Goal: Check status

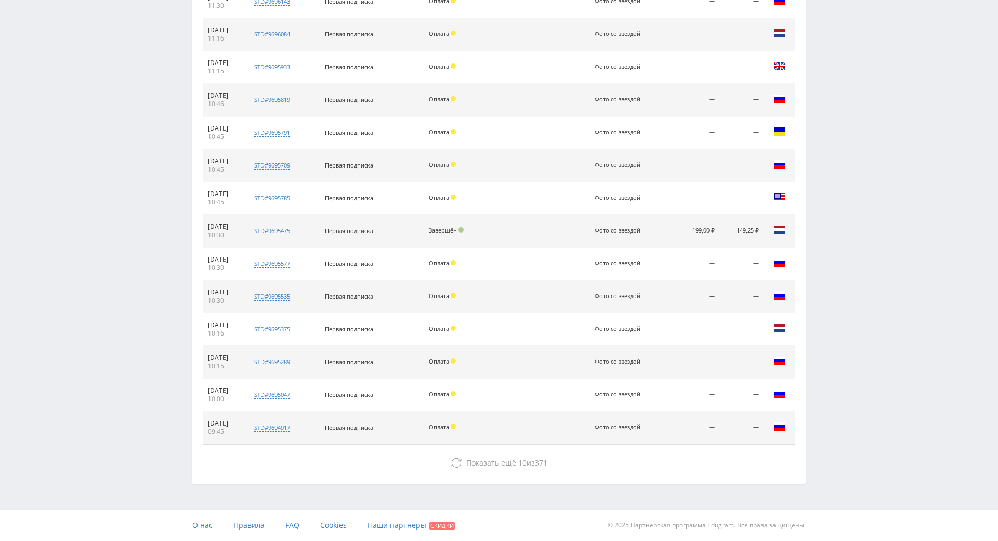
scroll to position [699, 0]
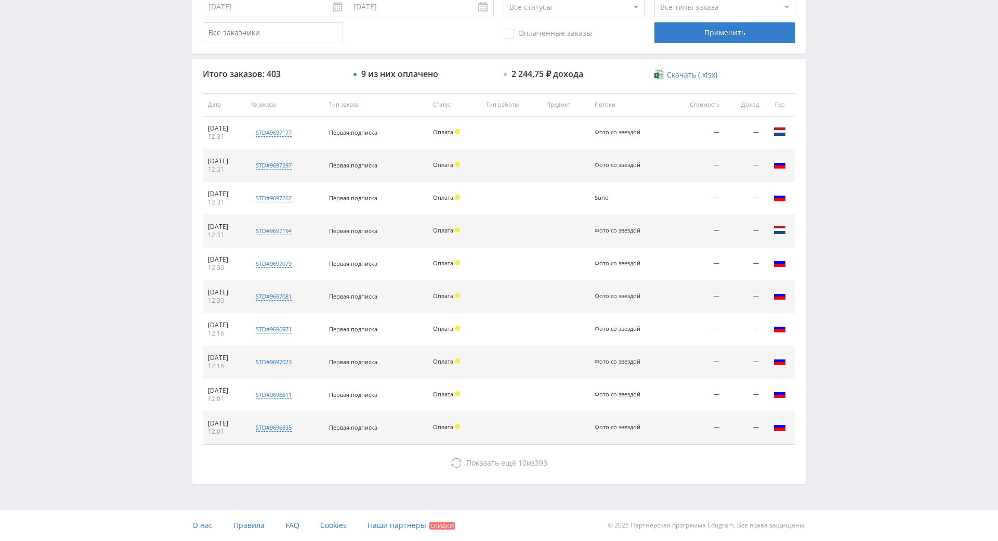
scroll to position [372, 0]
drag, startPoint x: 492, startPoint y: 339, endPoint x: 528, endPoint y: 311, distance: 45.9
drag, startPoint x: 876, startPoint y: 249, endPoint x: 875, endPoint y: 216, distance: 33.3
drag, startPoint x: 875, startPoint y: 212, endPoint x: 875, endPoint y: 199, distance: 13.0
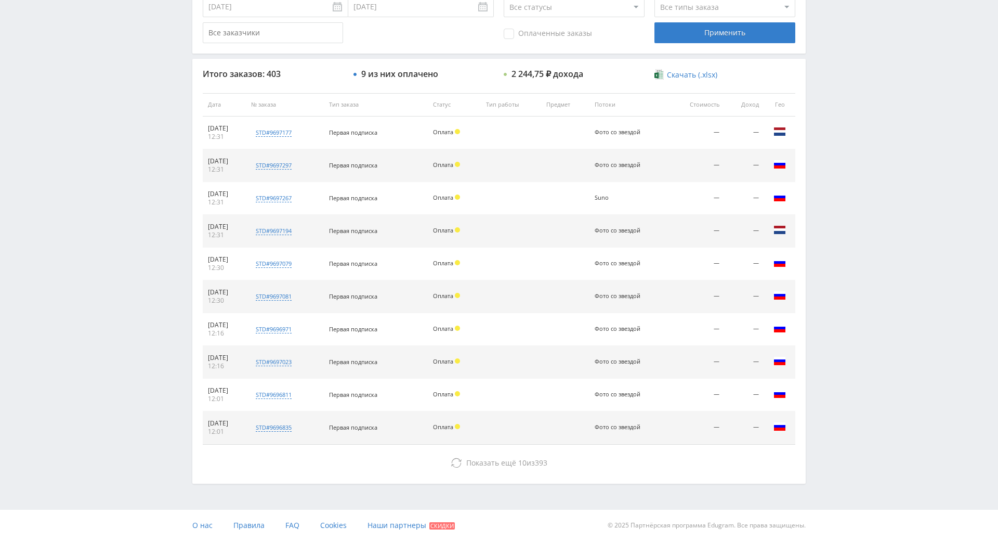
click at [875, 149] on div "Telegram-канал Инструменты База знаний Ваш менеджер: Alex Alex Online @edugram_…" at bounding box center [499, 104] width 998 height 873
drag, startPoint x: 875, startPoint y: 149, endPoint x: 875, endPoint y: 85, distance: 63.9
click at [875, 85] on div "Telegram-канал Инструменты База знаний Ваш менеджер: Alex Alex Online @edugram_…" at bounding box center [499, 104] width 998 height 873
drag, startPoint x: 860, startPoint y: 247, endPoint x: 864, endPoint y: 200, distance: 47.5
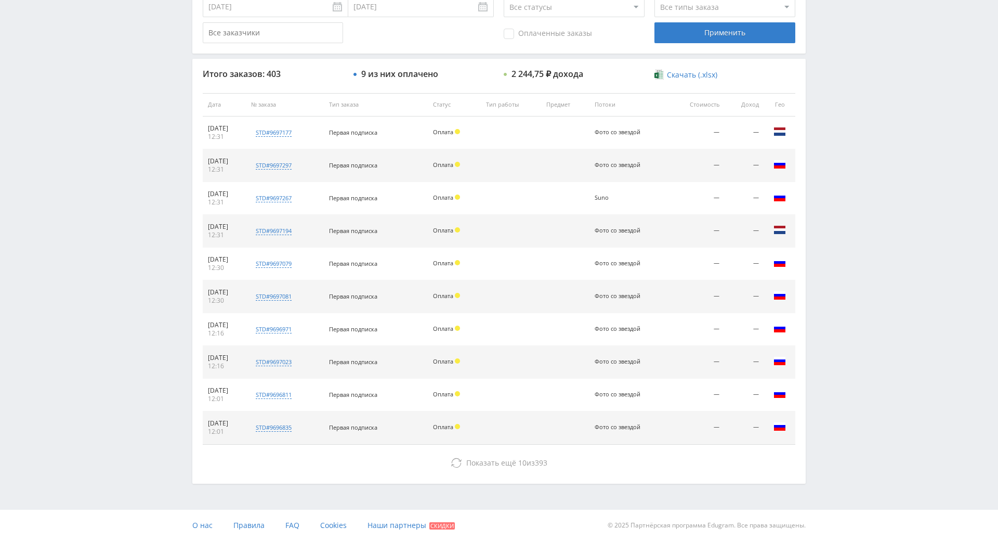
click at [864, 200] on div "Telegram-канал Инструменты База знаний Ваш менеджер: Alex Alex Online @edugram_…" at bounding box center [499, 104] width 998 height 873
click at [837, 86] on div "Telegram-канал Инструменты База знаний Ваш менеджер: Alex Alex Online @edugram_…" at bounding box center [499, 104] width 998 height 873
drag, startPoint x: 841, startPoint y: 102, endPoint x: 834, endPoint y: 50, distance: 52.0
click at [834, 50] on div "Telegram-канал Инструменты База знаний Ваш менеджер: Alex Alex Online @edugram_…" at bounding box center [499, 104] width 998 height 873
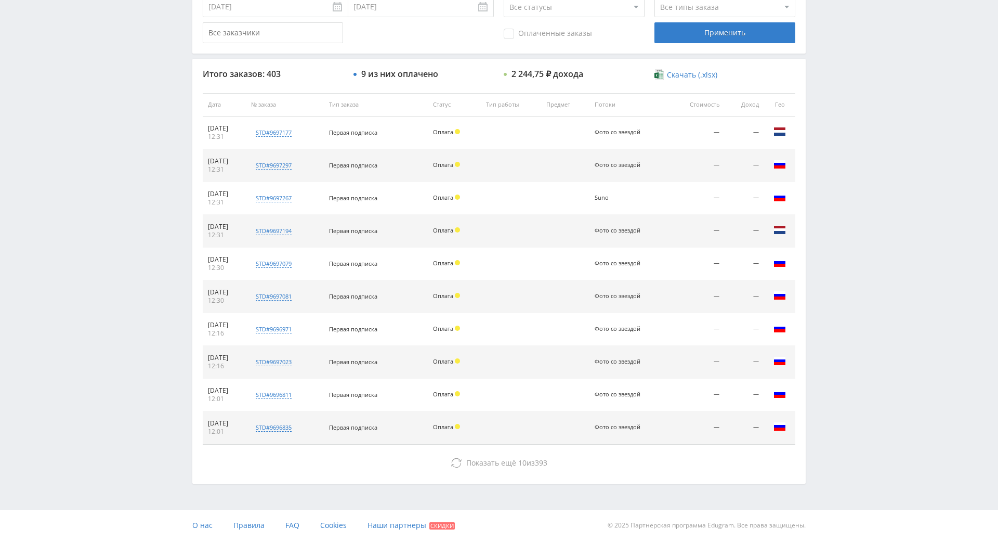
click at [838, 60] on div "Telegram-канал Инструменты База знаний Ваш менеджер: Alex Alex Online @edugram_…" at bounding box center [499, 104] width 998 height 873
click at [833, 44] on div "Telegram-канал Инструменты База знаний Ваш менеджер: Alex Alex Online @edugram_…" at bounding box center [499, 104] width 998 height 873
drag, startPoint x: 842, startPoint y: 55, endPoint x: 843, endPoint y: 39, distance: 15.6
click at [842, 55] on div "Telegram-канал Инструменты База знаний Ваш менеджер: Alex Alex Online @edugram_…" at bounding box center [499, 104] width 998 height 873
click at [843, 39] on div "Telegram-канал Инструменты База знаний Ваш менеджер: Alex Alex Online @edugram_…" at bounding box center [499, 104] width 998 height 873
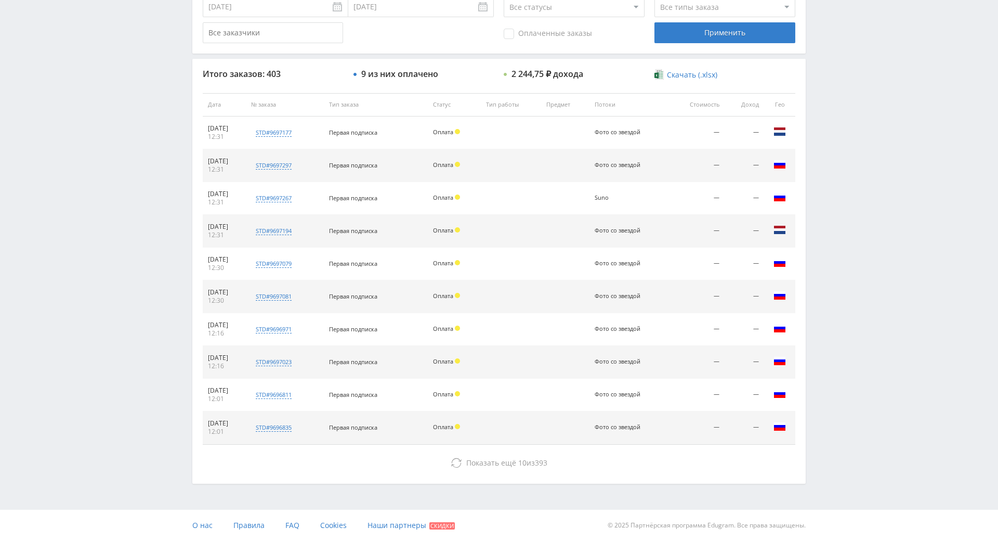
click at [842, 107] on div "Telegram-канал Инструменты База знаний Ваш менеджер: Alex Alex Online @edugram_…" at bounding box center [499, 104] width 998 height 873
drag, startPoint x: 0, startPoint y: 0, endPoint x: 883, endPoint y: 174, distance: 899.5
drag, startPoint x: 872, startPoint y: 166, endPoint x: 861, endPoint y: 126, distance: 42.0
click at [861, 125] on div "Telegram-канал Инструменты База знаний Ваш менеджер: [PERSON_NAME] Online @edug…" at bounding box center [499, 104] width 998 height 873
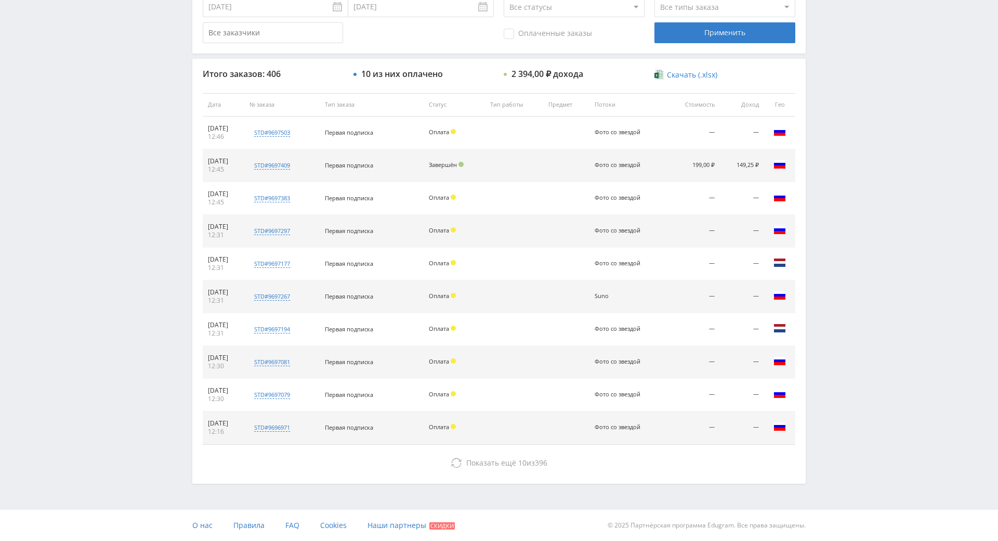
click at [865, 129] on div "Telegram-канал Инструменты База знаний Ваш менеджер: [PERSON_NAME] Online @edug…" at bounding box center [499, 104] width 998 height 873
click at [855, 95] on div "Telegram-канал Инструменты База знаний Ваш менеджер: [PERSON_NAME] Online @edug…" at bounding box center [499, 104] width 998 height 873
click at [861, 100] on div "Telegram-канал Инструменты База знаний Ваш менеджер: Alex Alex Online @edugram_…" at bounding box center [499, 104] width 998 height 873
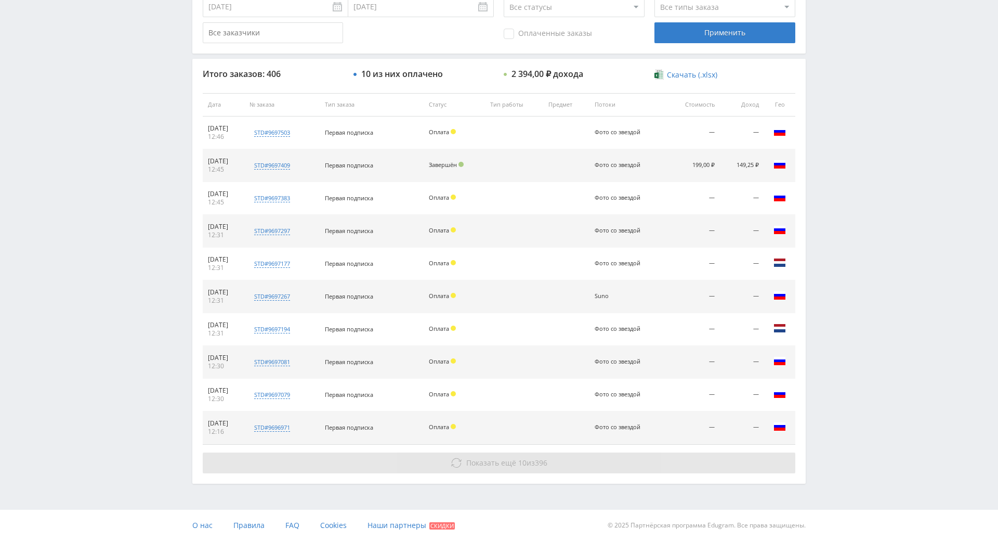
click at [494, 457] on span "Показать ещё" at bounding box center [491, 462] width 50 height 10
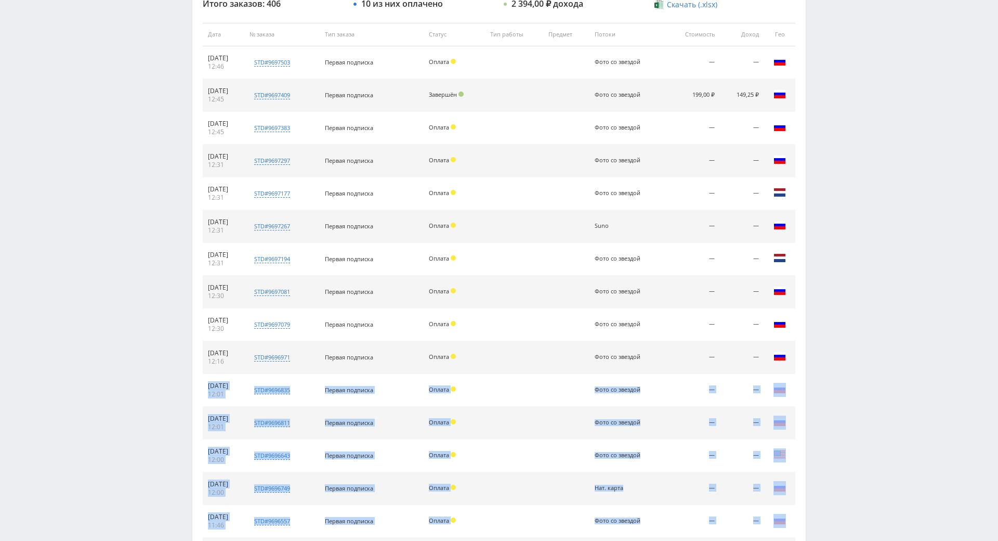
drag, startPoint x: 913, startPoint y: 190, endPoint x: 910, endPoint y: 220, distance: 29.8
click at [910, 220] on div "Telegram-канал Инструменты База знаний Ваш менеджер: Alex Alex Online @edugram_…" at bounding box center [499, 181] width 998 height 1167
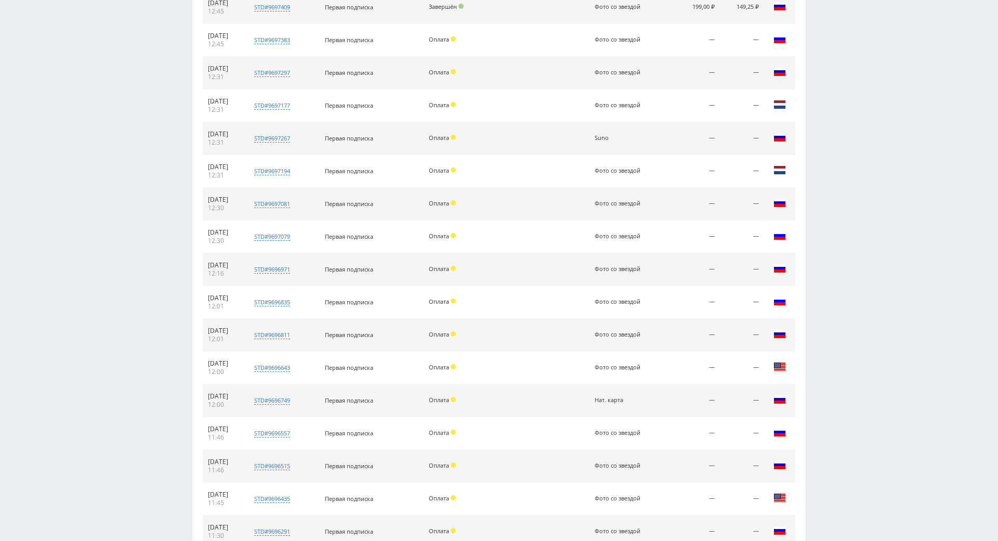
scroll to position [666, 0]
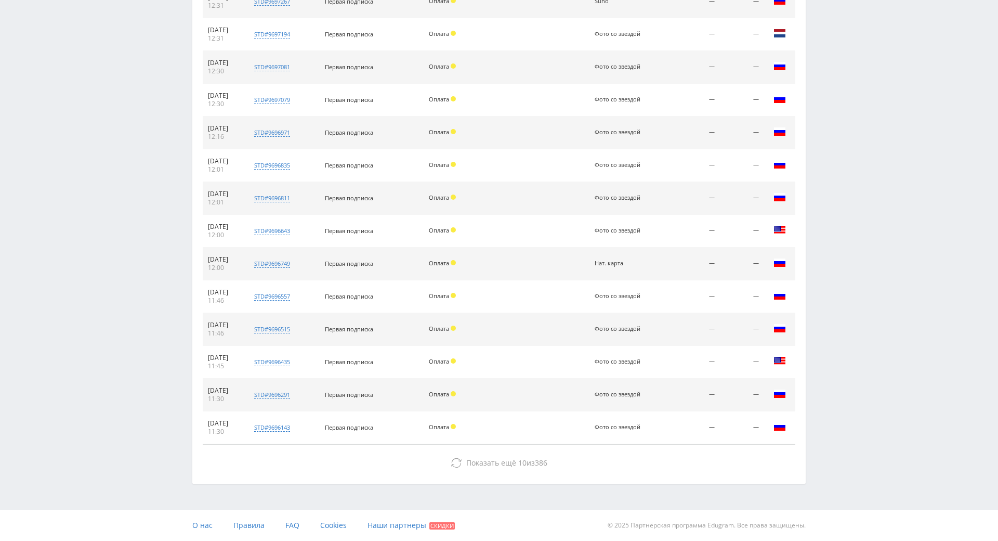
drag, startPoint x: 904, startPoint y: 186, endPoint x: 649, endPoint y: 324, distance: 290.3
click at [506, 410] on div "Итого заказов: 406 10 из них оплачено 2 394,00 ₽ дохода Скачать (.xlsx) Дата № …" at bounding box center [498, 123] width 613 height 719
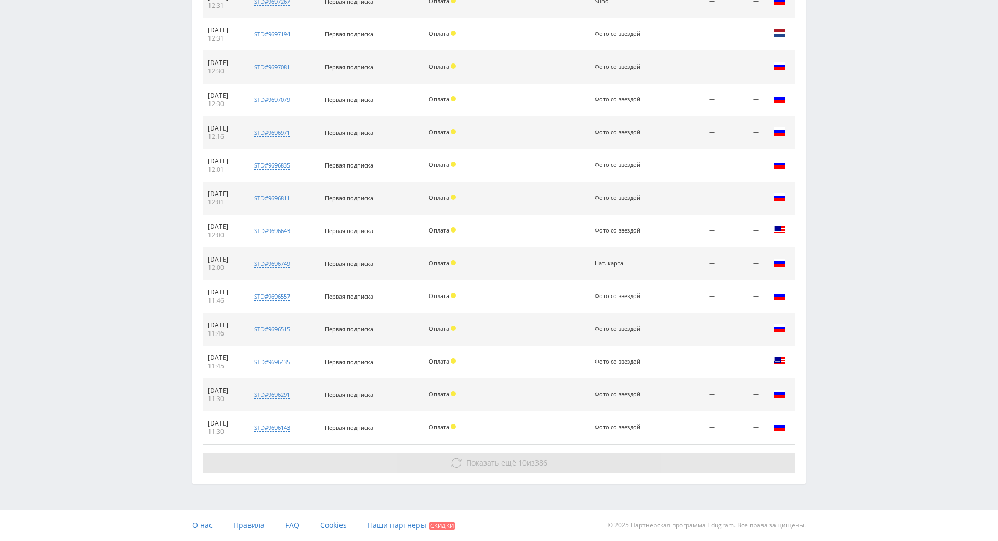
click at [518, 457] on span "10" at bounding box center [522, 462] width 8 height 10
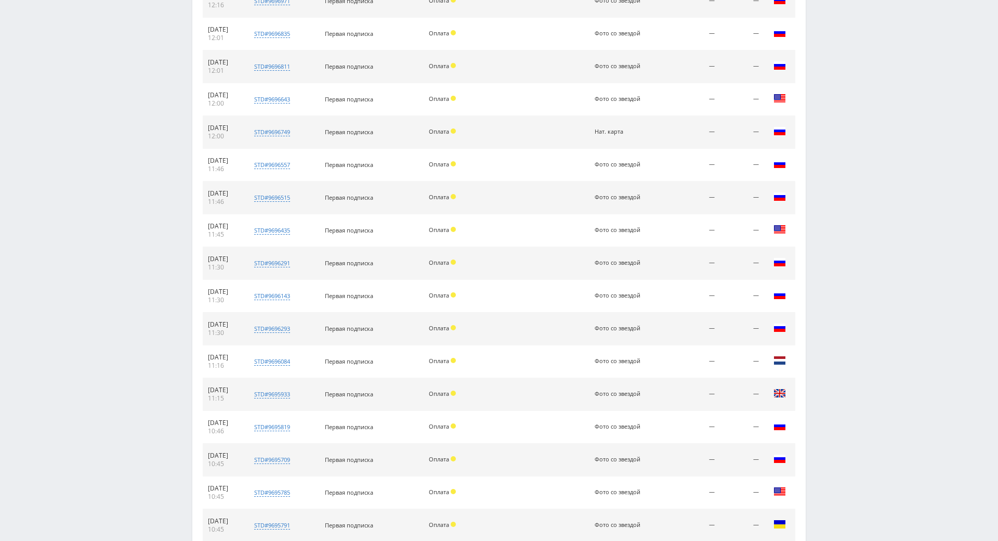
scroll to position [961, 0]
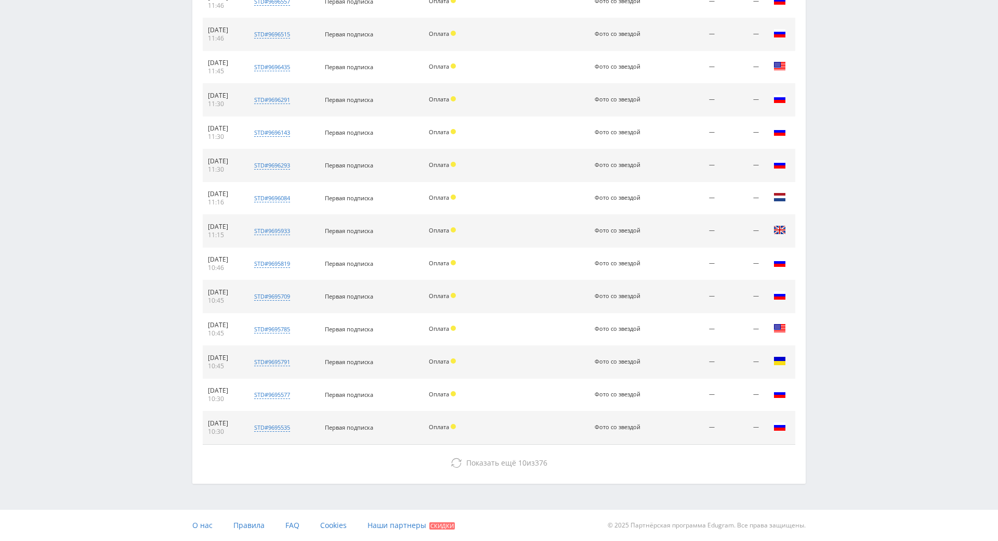
drag, startPoint x: 875, startPoint y: 176, endPoint x: 865, endPoint y: 247, distance: 72.0
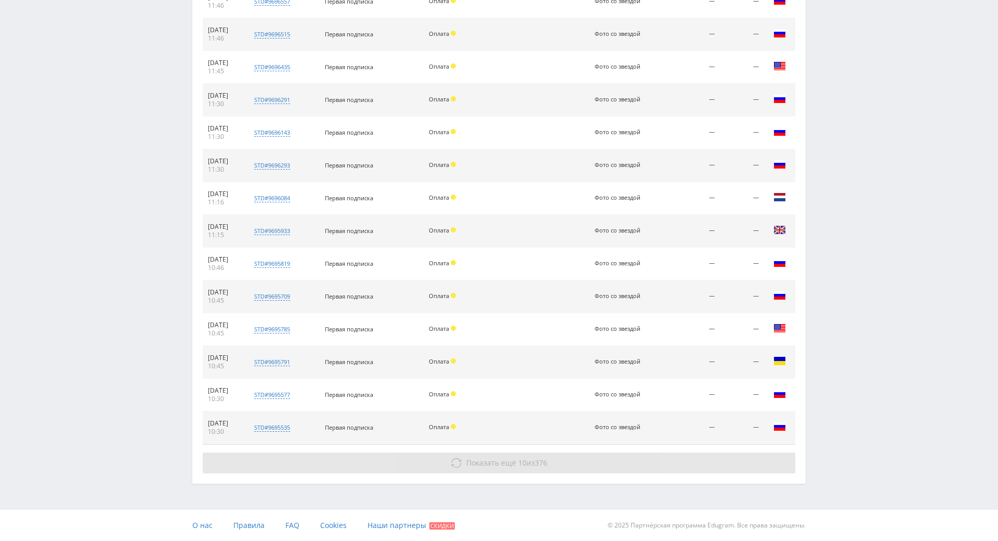
click at [508, 457] on span "Показать ещё" at bounding box center [491, 462] width 50 height 10
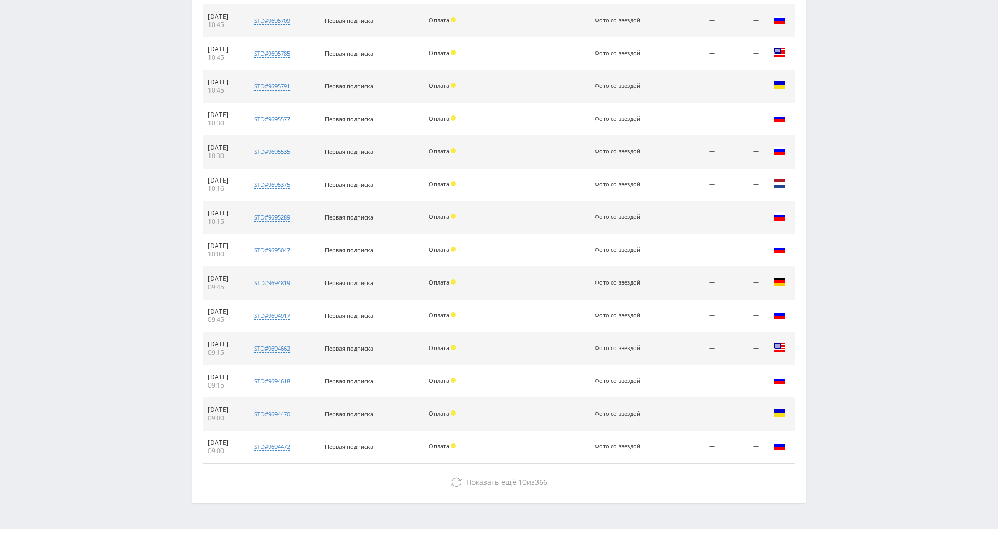
scroll to position [1256, 0]
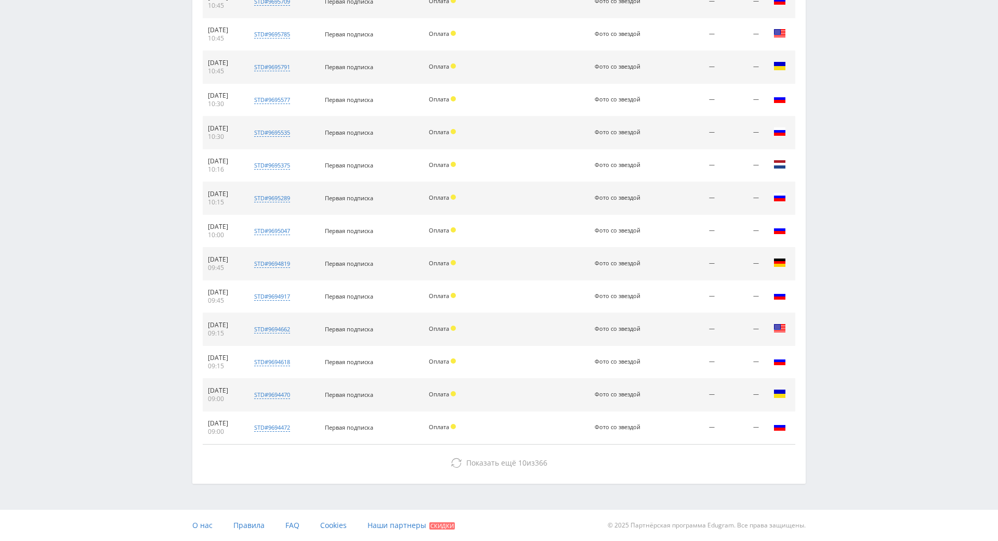
drag, startPoint x: 930, startPoint y: 160, endPoint x: 883, endPoint y: 323, distance: 170.1
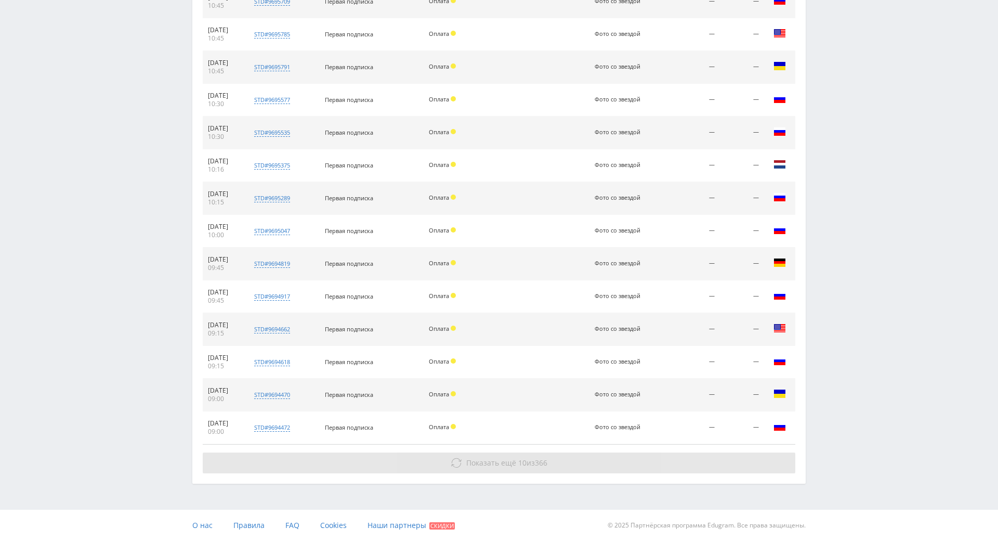
click at [531, 452] on button "Показать ещё 10 из 366" at bounding box center [499, 462] width 593 height 21
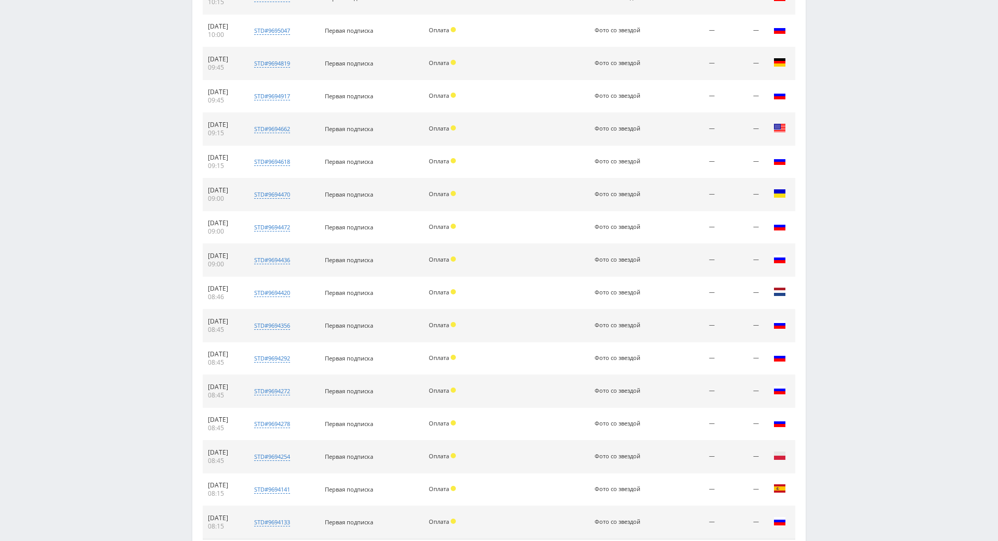
scroll to position [1550, 0]
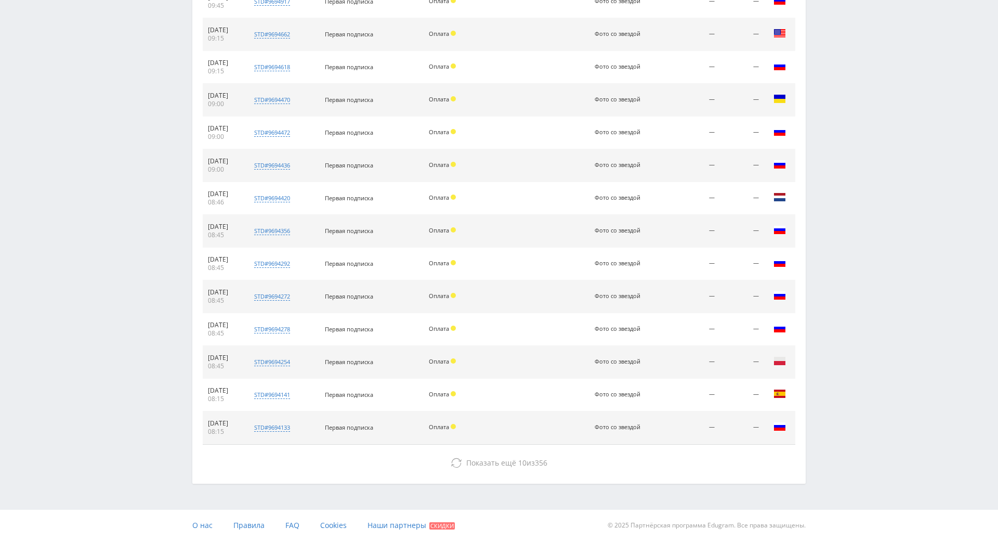
drag, startPoint x: 857, startPoint y: 235, endPoint x: 675, endPoint y: 360, distance: 220.7
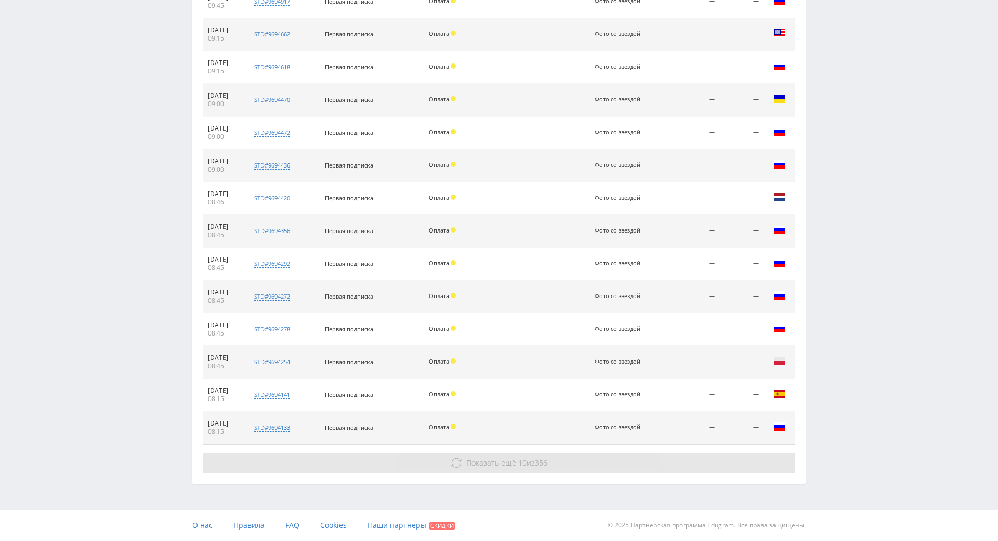
click at [562, 452] on button "Показать ещё 10 из 356" at bounding box center [499, 462] width 593 height 21
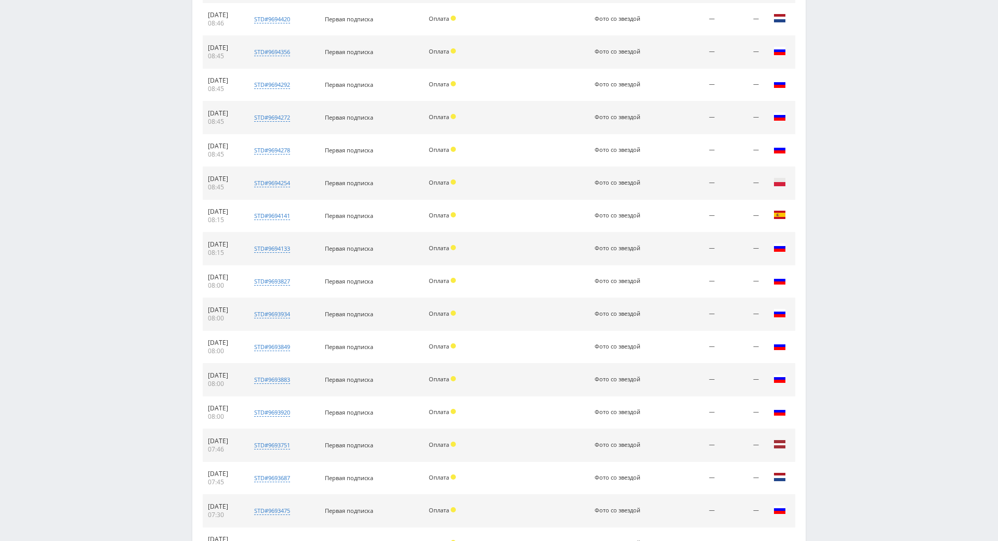
scroll to position [1878, 0]
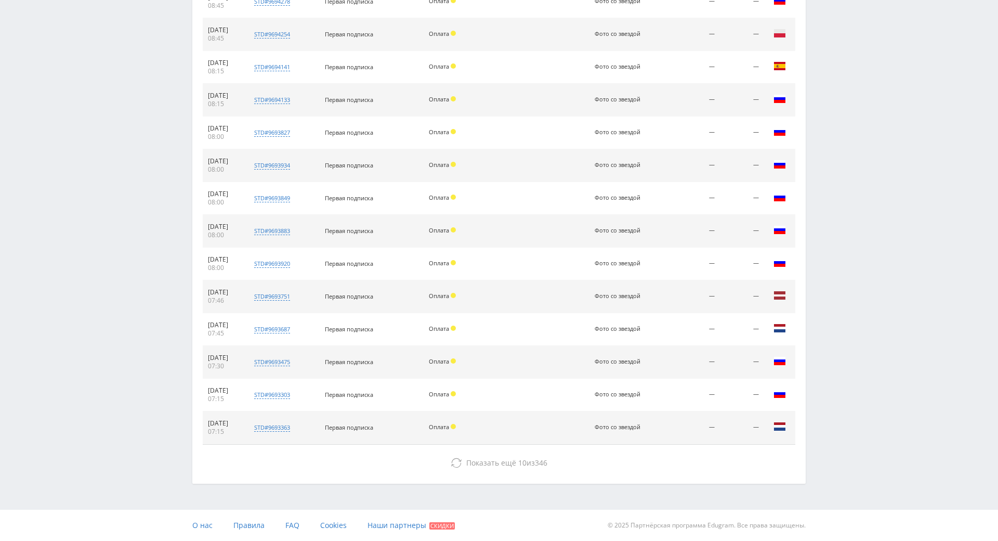
drag, startPoint x: 879, startPoint y: 172, endPoint x: 859, endPoint y: 249, distance: 80.2
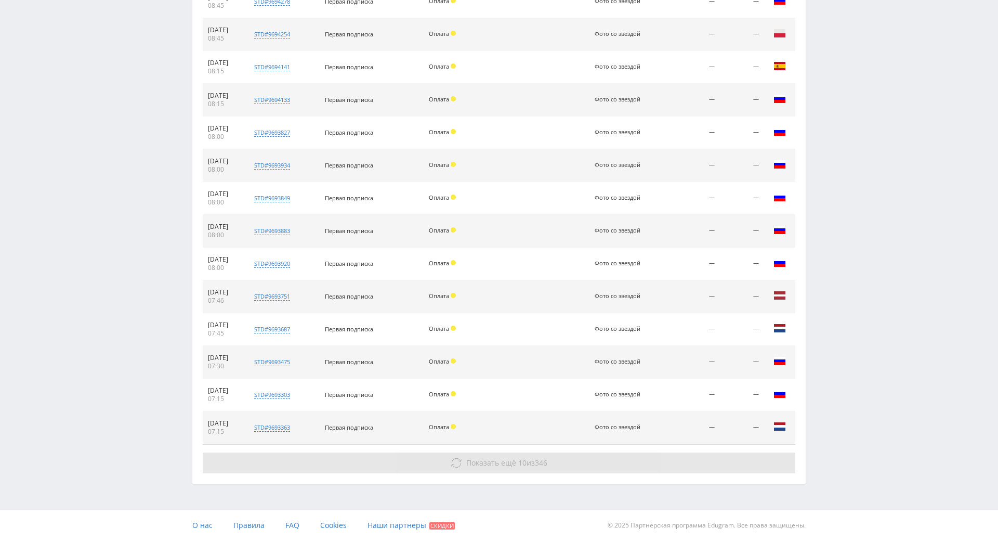
click at [519, 452] on button "Показать ещё 10 из 346" at bounding box center [499, 462] width 593 height 21
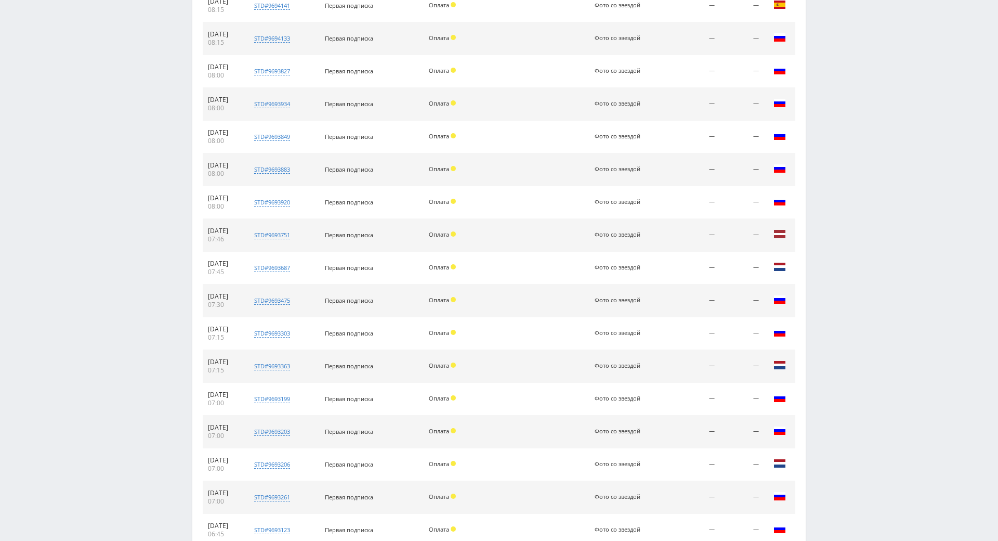
scroll to position [2205, 0]
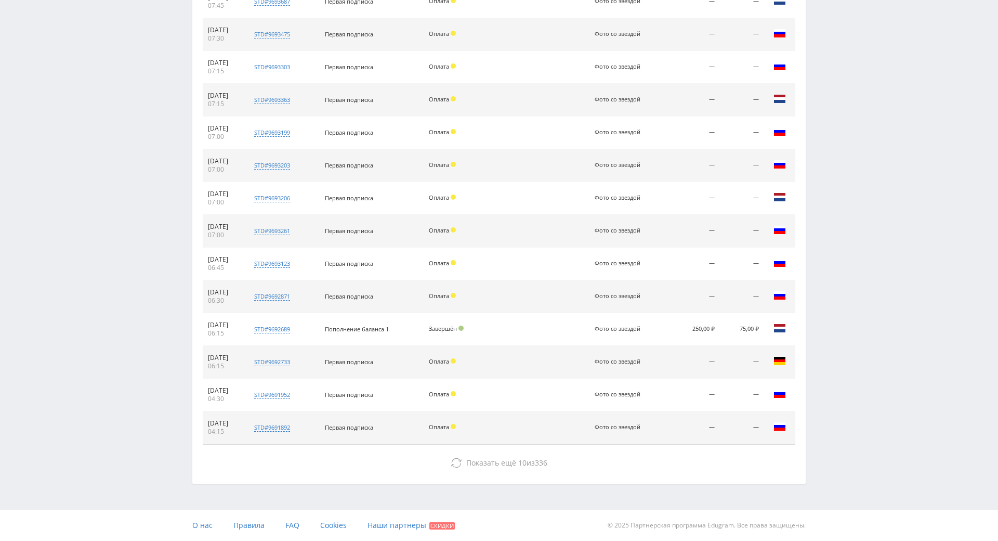
drag, startPoint x: 849, startPoint y: 141, endPoint x: 837, endPoint y: 278, distance: 137.7
drag, startPoint x: 877, startPoint y: 251, endPoint x: 853, endPoint y: 162, distance: 91.4
drag, startPoint x: 840, startPoint y: 94, endPoint x: 839, endPoint y: 99, distance: 5.3
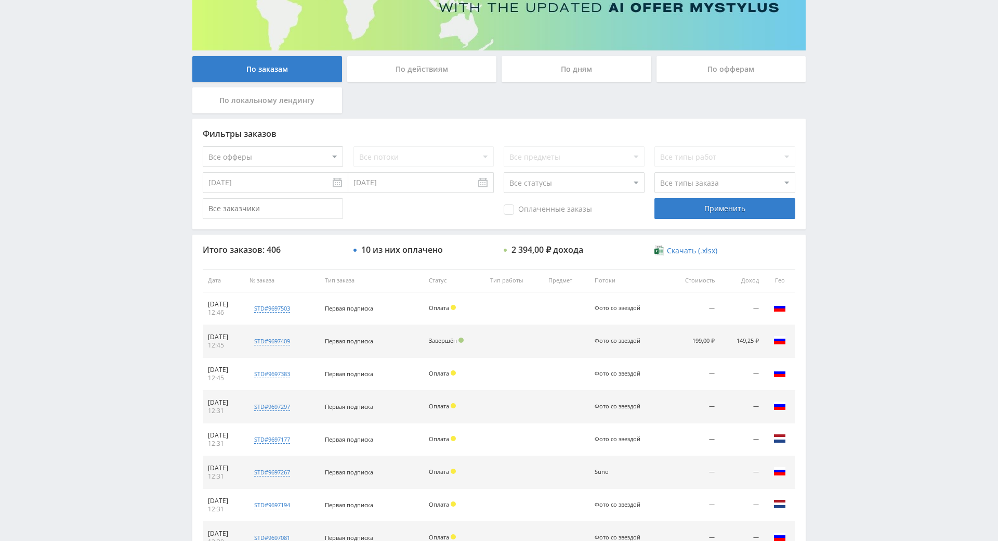
scroll to position [0, 0]
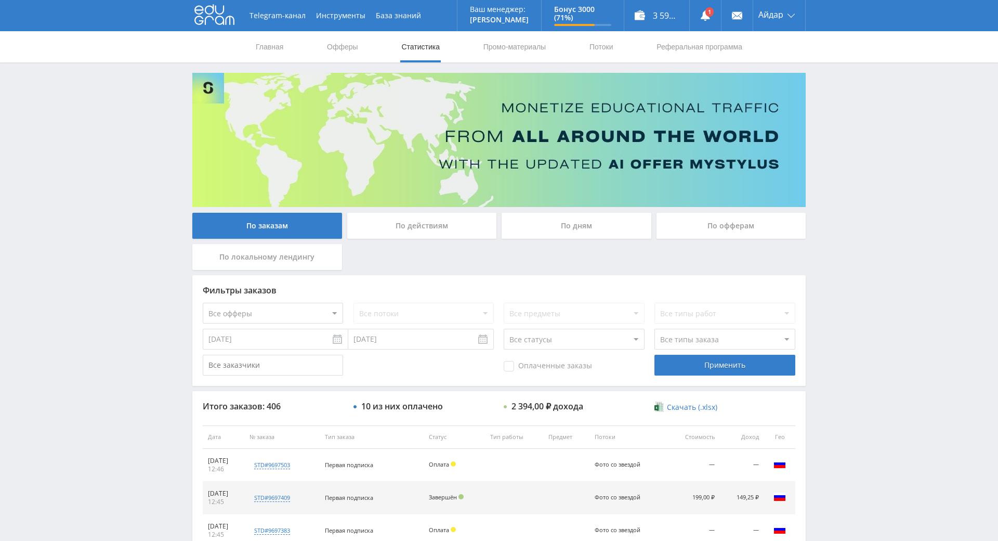
drag, startPoint x: 833, startPoint y: 130, endPoint x: 833, endPoint y: -36, distance: 165.8
drag, startPoint x: 835, startPoint y: 82, endPoint x: 802, endPoint y: 69, distance: 35.9
click at [706, 21] on link at bounding box center [705, 15] width 31 height 31
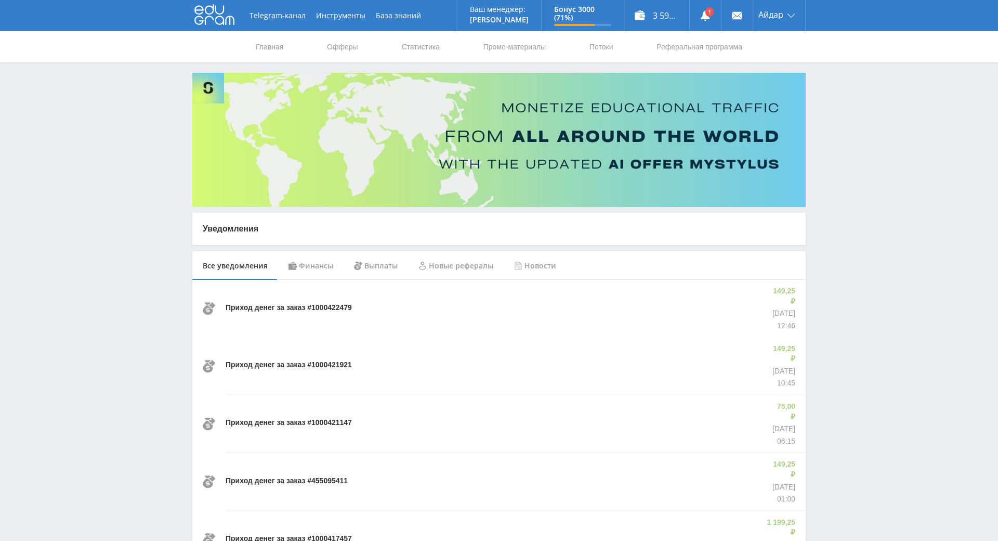
drag, startPoint x: 848, startPoint y: 191, endPoint x: 842, endPoint y: 124, distance: 66.8
drag, startPoint x: 422, startPoint y: 303, endPoint x: 321, endPoint y: 284, distance: 103.0
click at [421, 303] on div "Приход денег за заказ #1000422479" at bounding box center [493, 308] width 534 height 57
drag, startPoint x: 435, startPoint y: 269, endPoint x: 387, endPoint y: 101, distance: 174.7
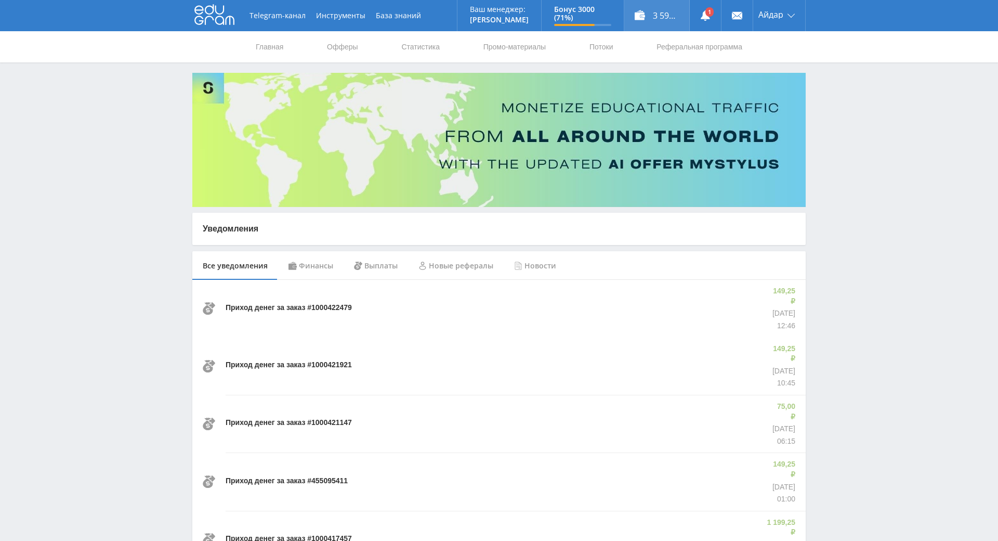
click at [684, 20] on div "3 594,00 ₽" at bounding box center [656, 15] width 65 height 31
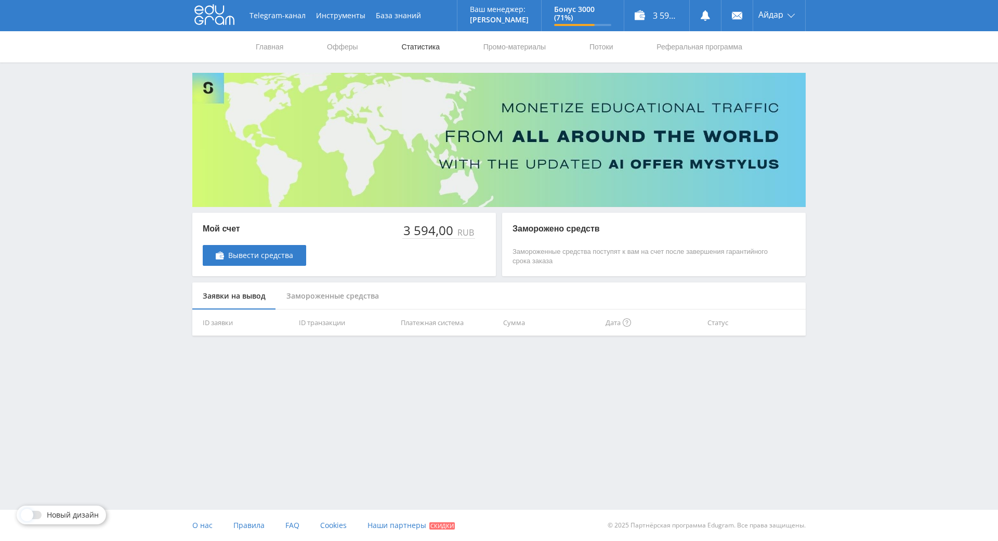
click at [408, 49] on link "Статистика" at bounding box center [420, 46] width 41 height 31
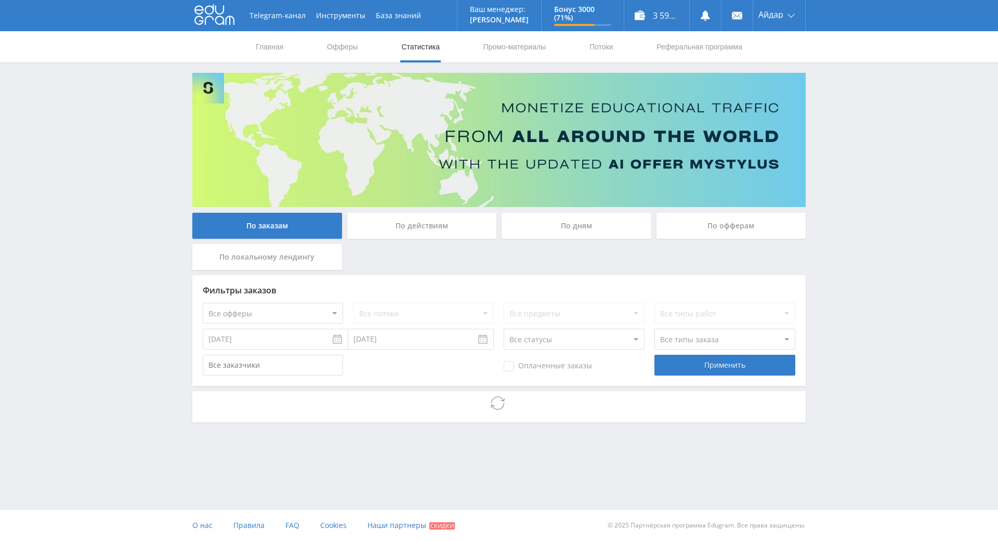
drag, startPoint x: 594, startPoint y: 262, endPoint x: 600, endPoint y: 310, distance: 48.2
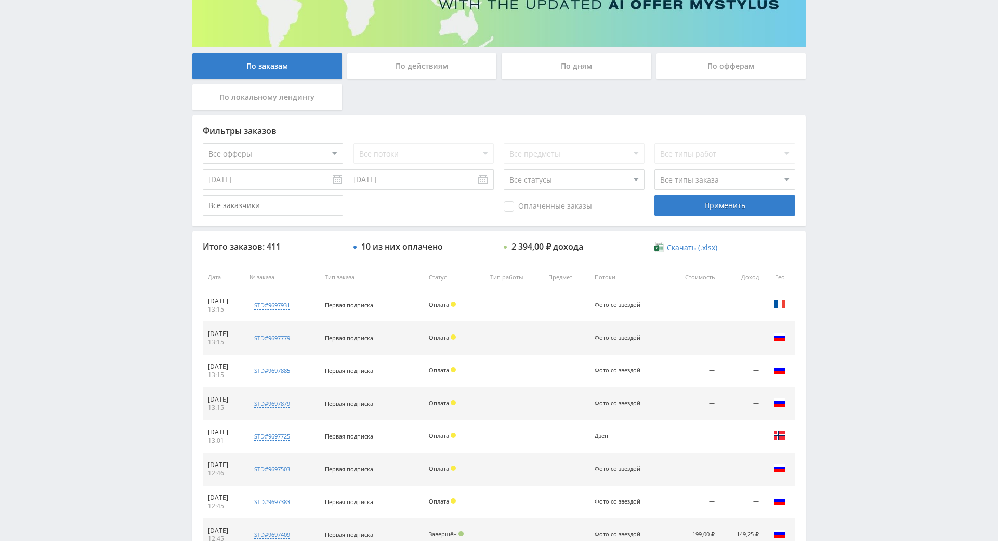
scroll to position [225, 0]
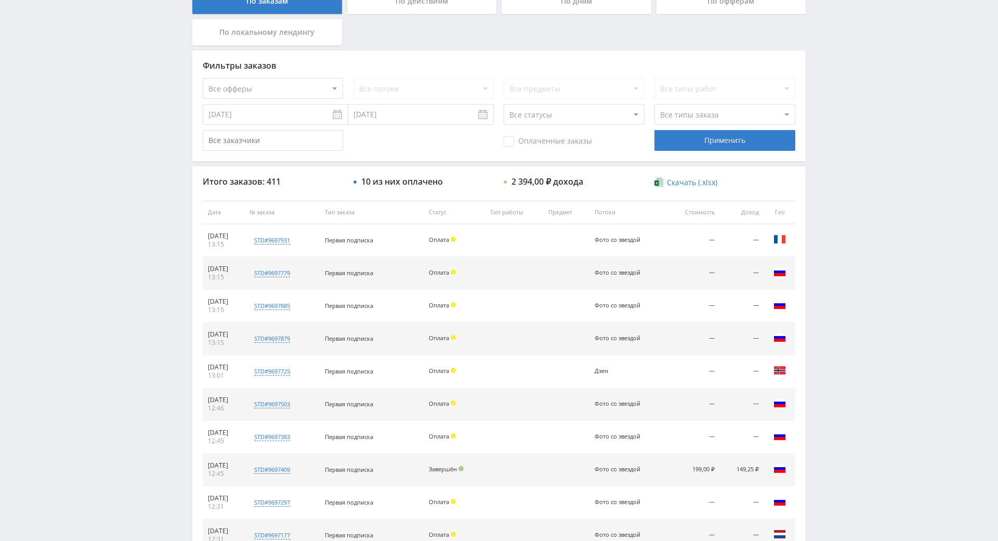
drag, startPoint x: 598, startPoint y: 262, endPoint x: 605, endPoint y: 316, distance: 54.0
drag, startPoint x: 551, startPoint y: 143, endPoint x: 586, endPoint y: 143, distance: 34.8
click at [550, 143] on span "Оплаченные заказы" at bounding box center [548, 141] width 88 height 10
click at [0, 0] on input "Оплаченные заказы" at bounding box center [0, 0] width 0 height 0
click at [703, 141] on div "Применить" at bounding box center [724, 140] width 140 height 21
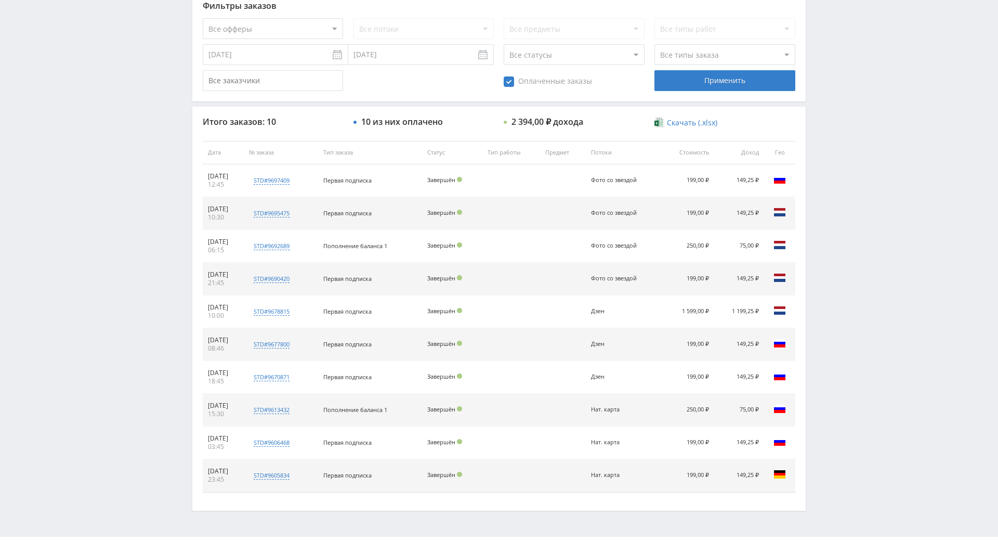
scroll to position [312, 0]
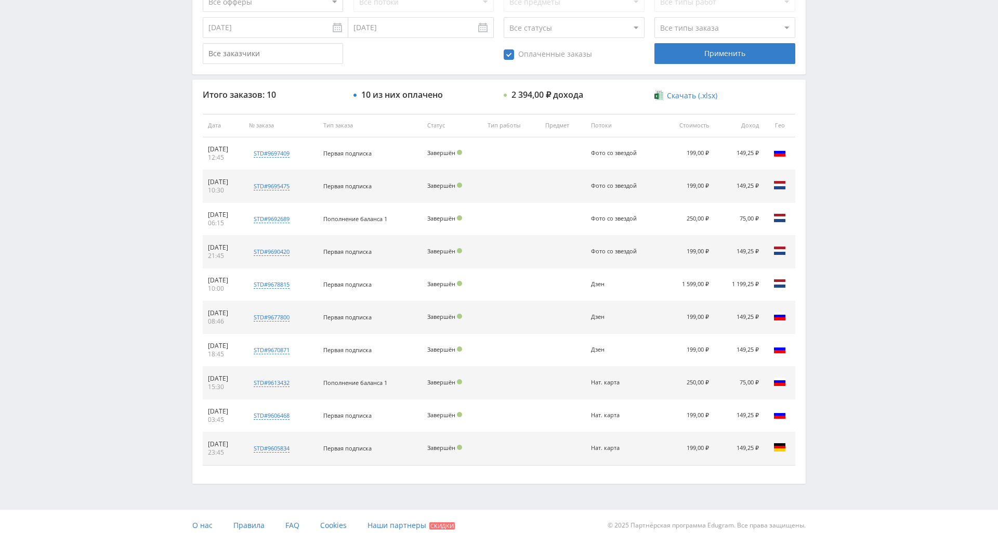
drag, startPoint x: 664, startPoint y: 218, endPoint x: 667, endPoint y: 246, distance: 28.3
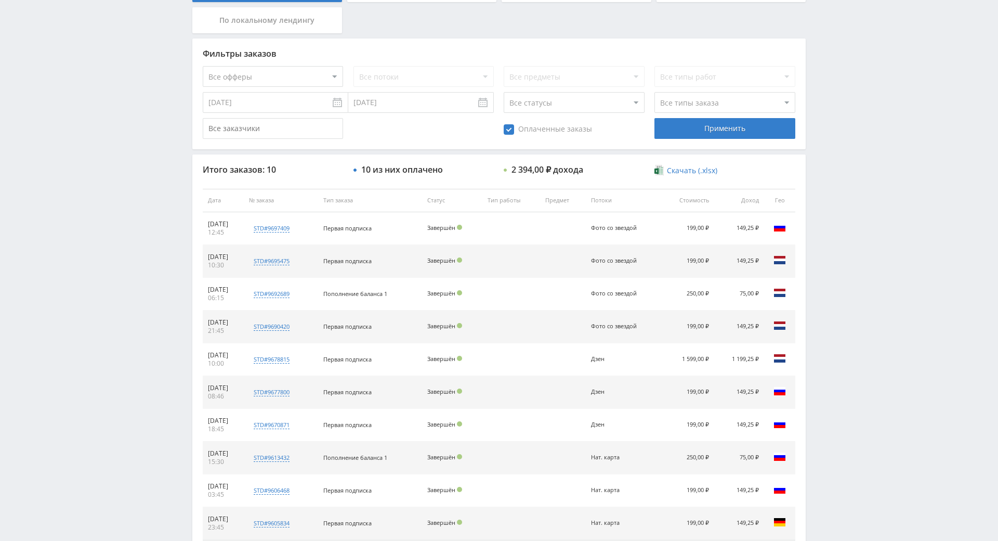
scroll to position [17, 0]
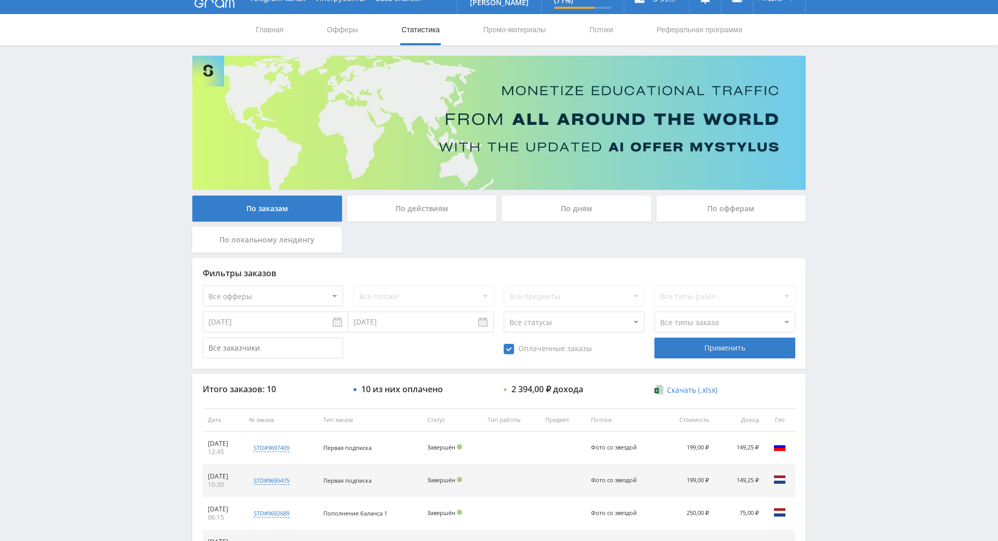
drag, startPoint x: 657, startPoint y: 289, endPoint x: 637, endPoint y: 197, distance: 94.1
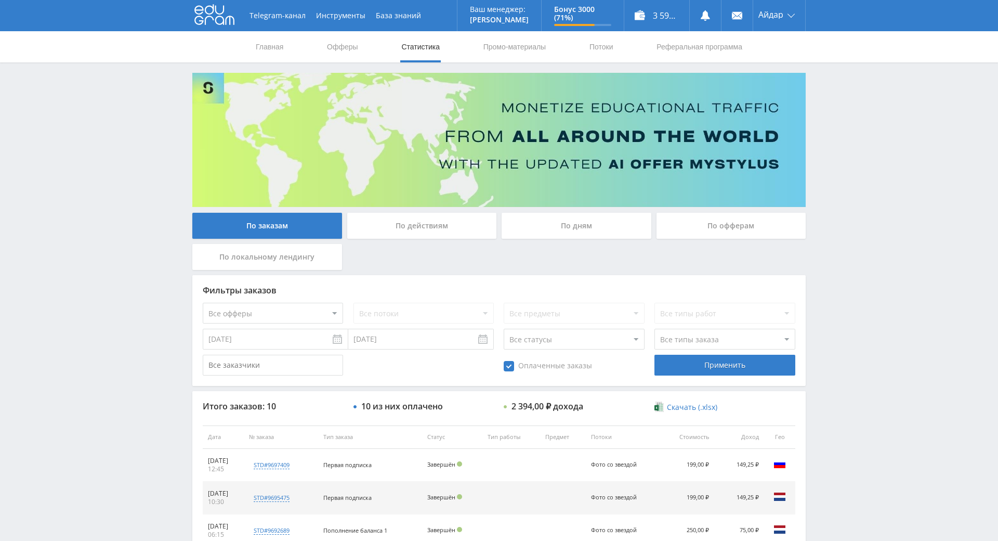
click at [211, 19] on icon at bounding box center [214, 14] width 40 height 21
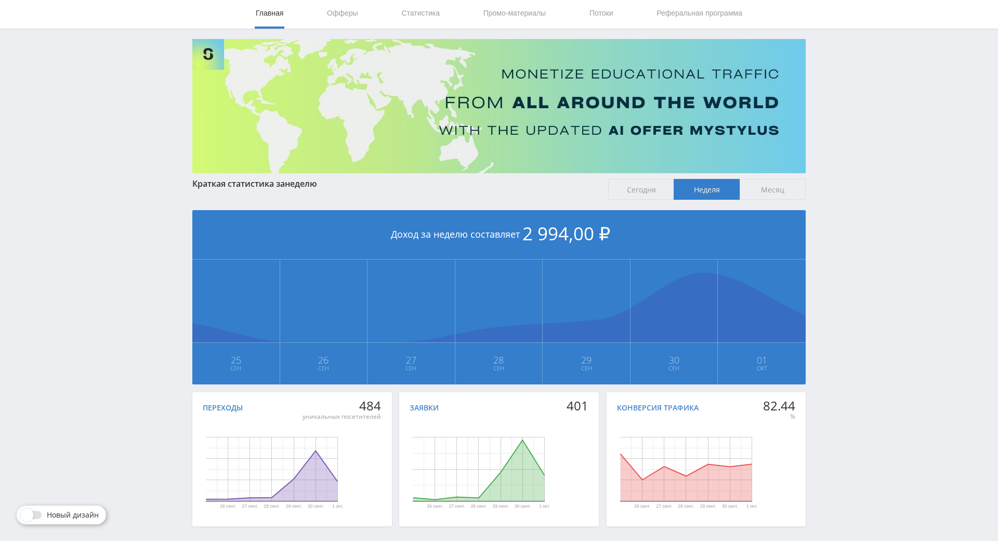
scroll to position [116, 0]
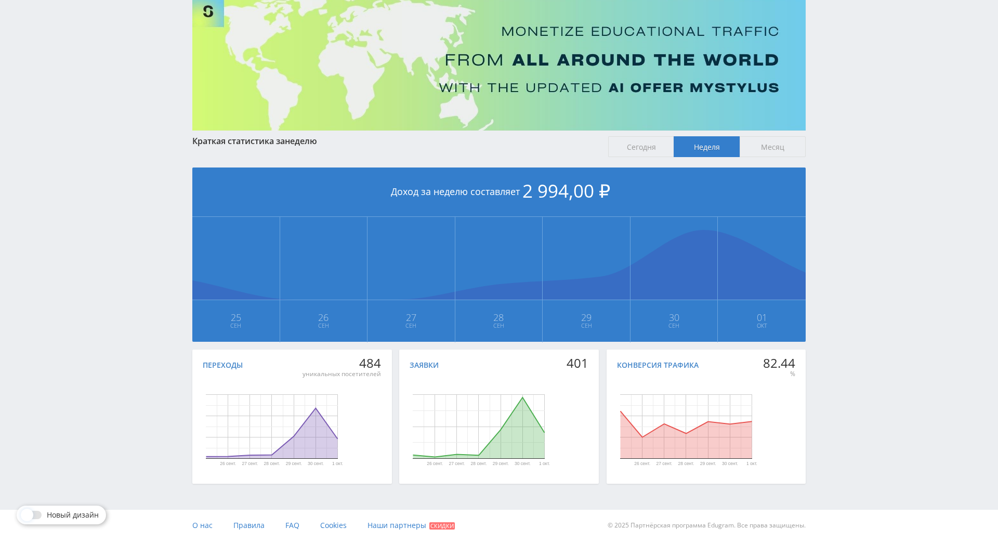
drag, startPoint x: 827, startPoint y: 272, endPoint x: 833, endPoint y: 340, distance: 68.4
click at [810, 254] on div "Telegram-канал Инструменты База знаний Ваш менеджер: [PERSON_NAME] Online @edug…" at bounding box center [499, 232] width 998 height 617
click at [816, 257] on div "Telegram-канал Инструменты База знаний Ваш менеджер: [PERSON_NAME] Online @edug…" at bounding box center [499, 232] width 998 height 617
drag, startPoint x: 657, startPoint y: 108, endPoint x: 651, endPoint y: 112, distance: 7.5
click at [651, 136] on span "Сегодня" at bounding box center [641, 146] width 66 height 21
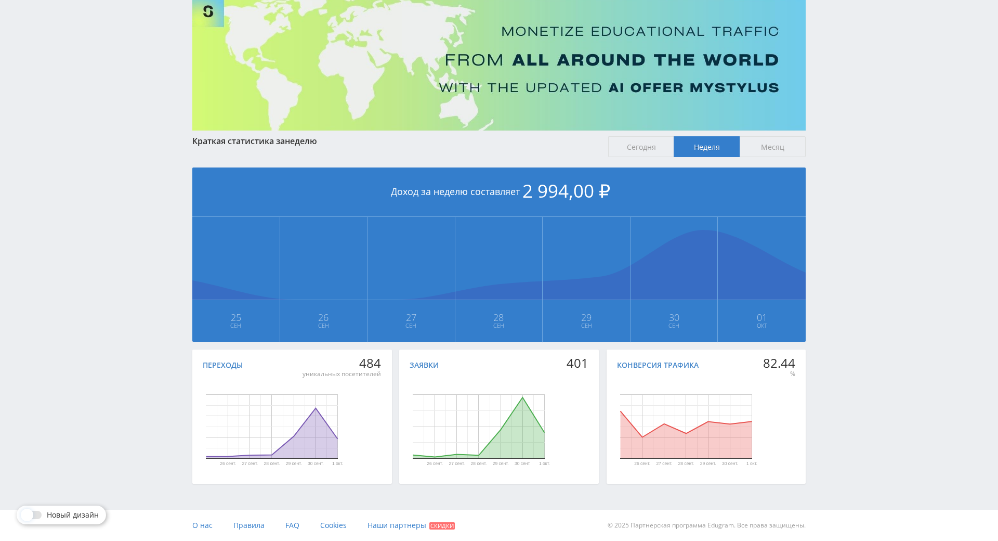
click at [0, 0] on input "Сегодня" at bounding box center [0, 0] width 0 height 0
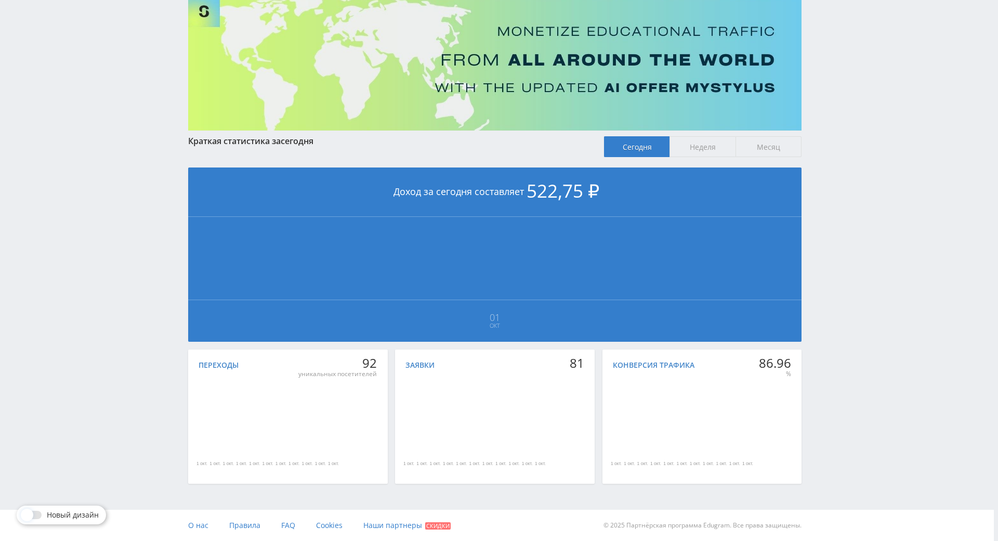
drag, startPoint x: 824, startPoint y: 220, endPoint x: 835, endPoint y: 299, distance: 79.8
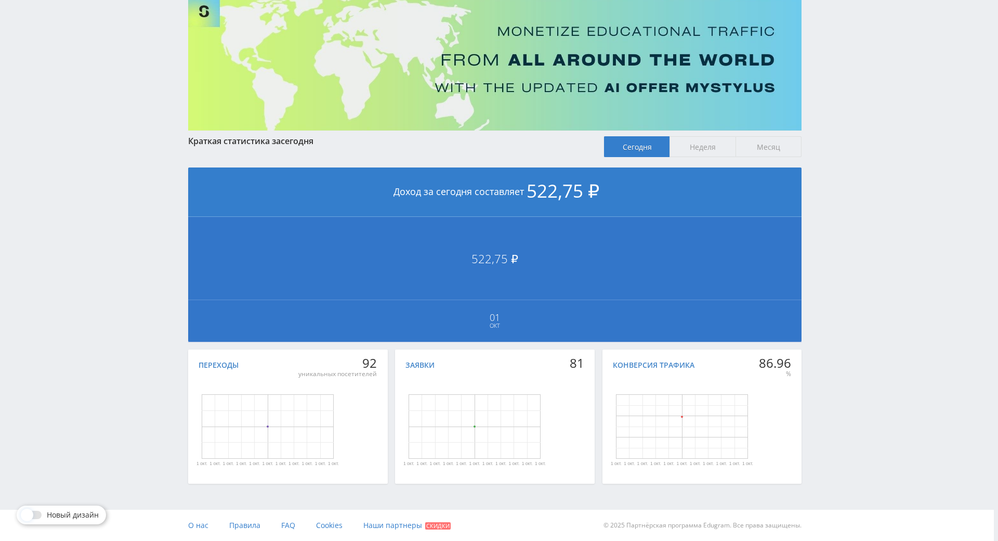
scroll to position [124, 6]
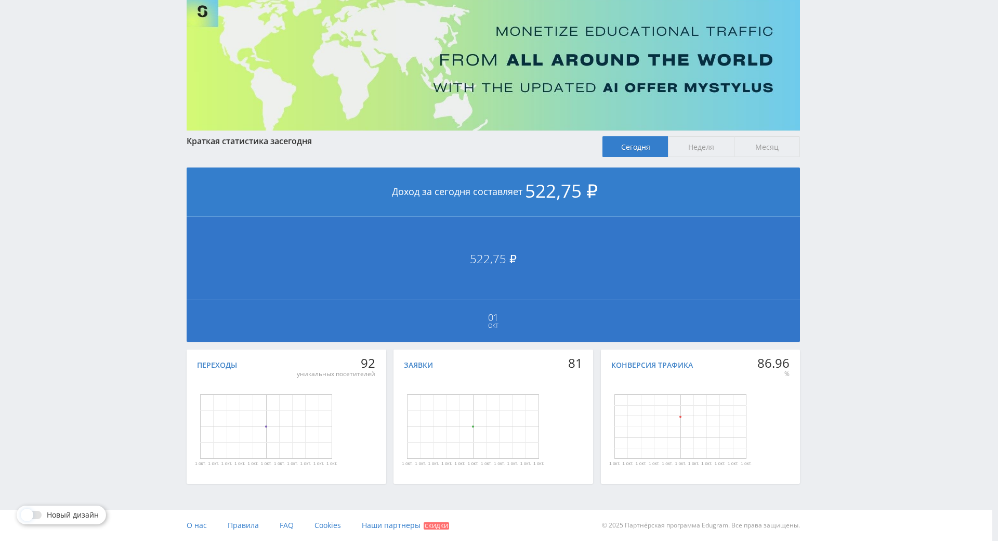
click at [568, 217] on td "522,75 ₽ [DATE]" at bounding box center [493, 279] width 613 height 125
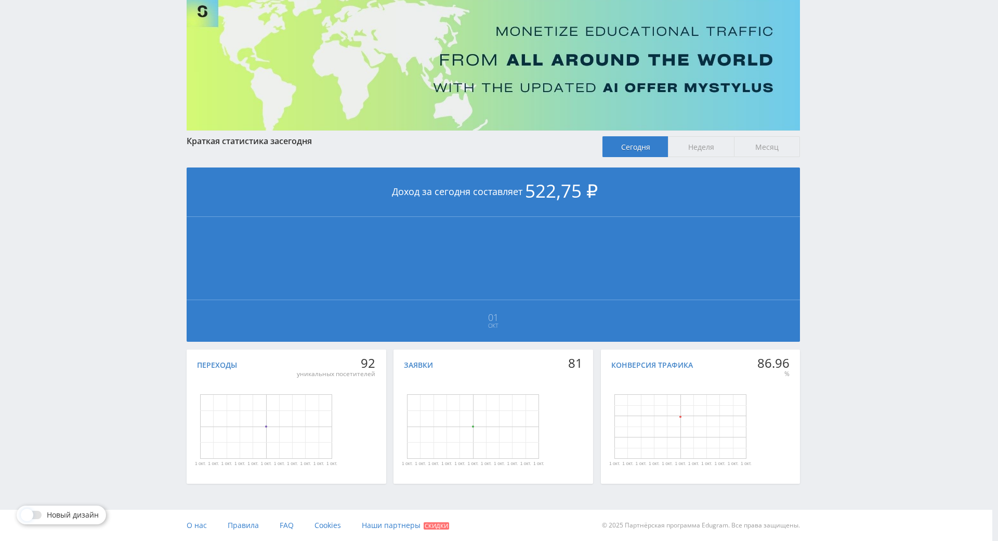
click at [703, 136] on span "Неделя" at bounding box center [701, 146] width 66 height 21
click at [0, 0] on input "Неделя" at bounding box center [0, 0] width 0 height 0
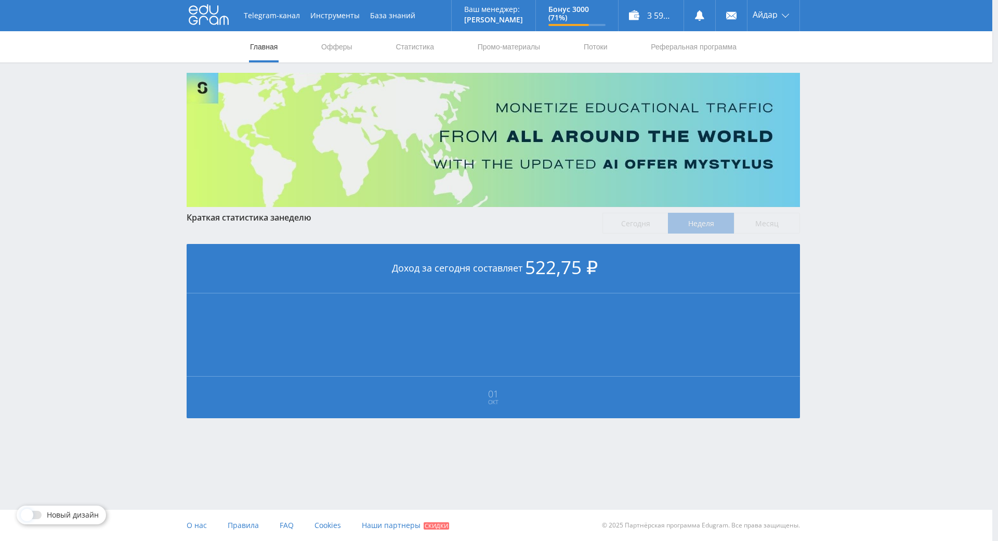
scroll to position [116, 0]
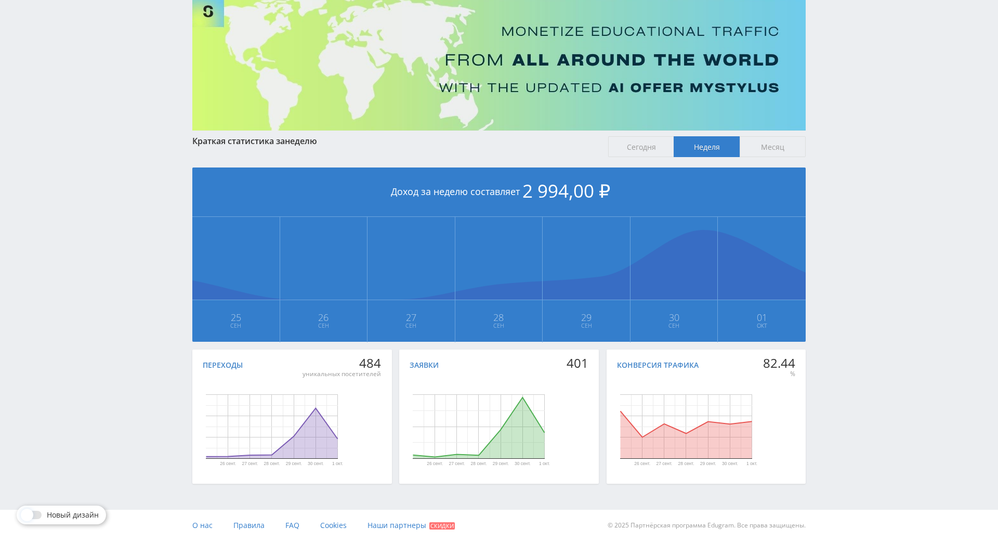
click at [767, 136] on span "Месяц" at bounding box center [773, 146] width 66 height 21
click at [0, 0] on input "Месяц" at bounding box center [0, 0] width 0 height 0
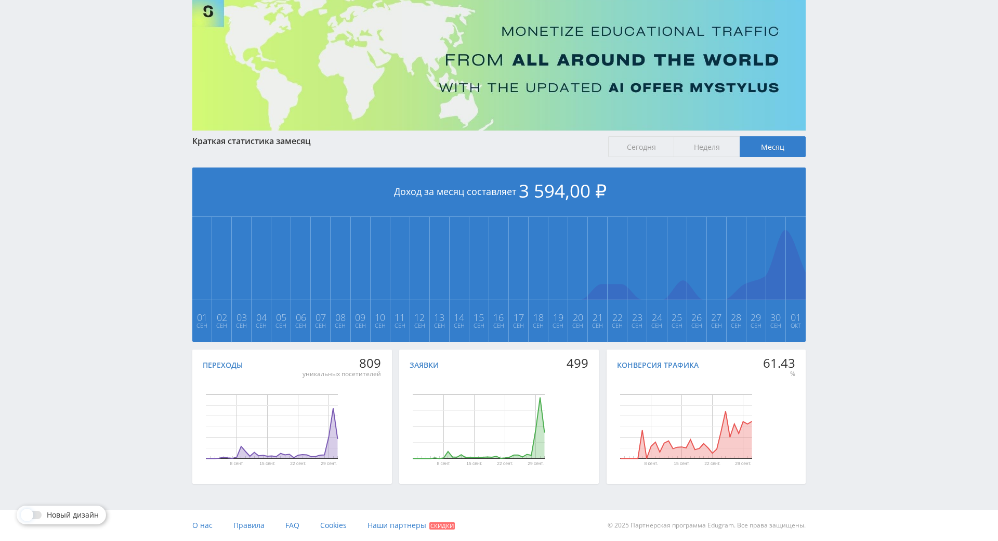
drag, startPoint x: 916, startPoint y: 244, endPoint x: 911, endPoint y: 329, distance: 84.9
drag, startPoint x: 887, startPoint y: 265, endPoint x: 883, endPoint y: 245, distance: 20.2
click at [879, 193] on div "Telegram-канал Инструменты База знаний Ваш менеджер: [PERSON_NAME] Online @edug…" at bounding box center [499, 232] width 998 height 617
click at [881, 196] on div "Telegram-канал Инструменты База знаний Ваш менеджер: [PERSON_NAME] Online @edug…" at bounding box center [499, 232] width 998 height 617
click at [859, 151] on div "Telegram-канал Инструменты База знаний Ваш менеджер: [PERSON_NAME] Online @edug…" at bounding box center [499, 232] width 998 height 617
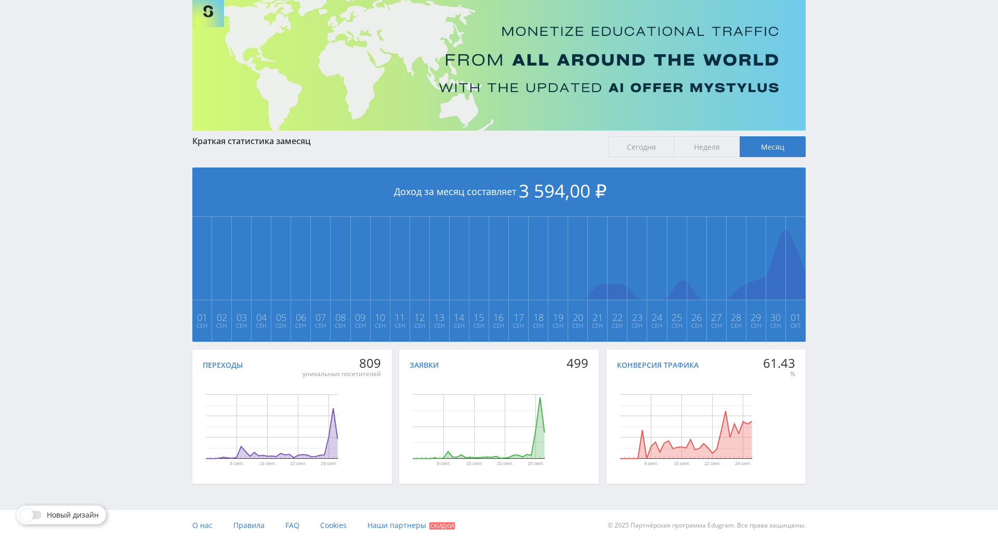
click at [860, 156] on div "Telegram-канал Инструменты База знаний Ваш менеджер: [PERSON_NAME] Online @edug…" at bounding box center [499, 232] width 998 height 617
click at [860, 160] on div "Telegram-канал Инструменты База знаний Ваш менеджер: [PERSON_NAME] Online @edug…" at bounding box center [499, 232] width 998 height 617
click at [861, 161] on div "Telegram-канал Инструменты База знаний Ваш менеджер: [PERSON_NAME] Online @edug…" at bounding box center [499, 232] width 998 height 617
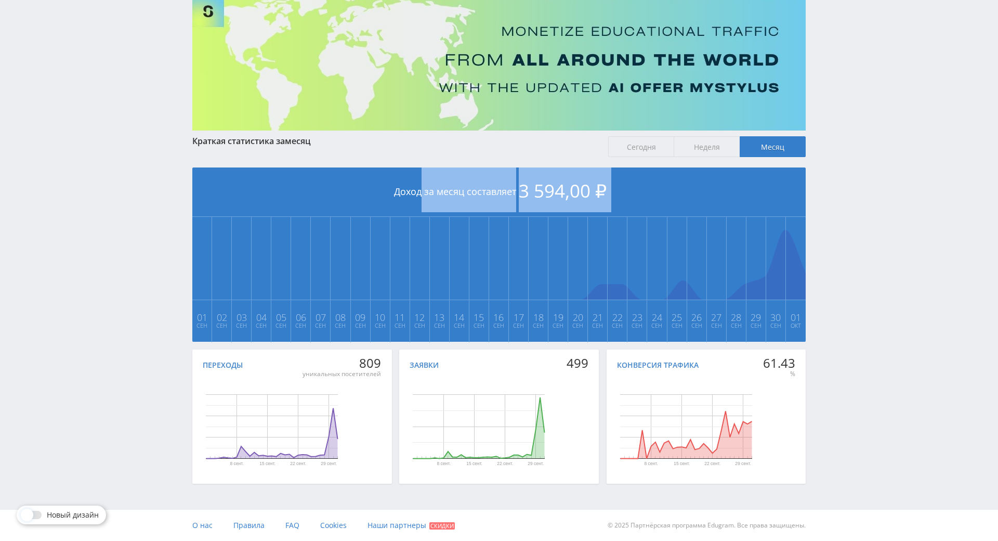
click at [861, 161] on div "Telegram-канал Инструменты База знаний Ваш менеджер: [PERSON_NAME] Online @edug…" at bounding box center [499, 232] width 998 height 617
click at [862, 143] on div "Telegram-канал Инструменты База знаний Ваш менеджер: [PERSON_NAME] Online @edug…" at bounding box center [499, 232] width 998 height 617
click at [861, 150] on div "Telegram-канал Инструменты База знаний Ваш менеджер: [PERSON_NAME] Online @edug…" at bounding box center [499, 232] width 998 height 617
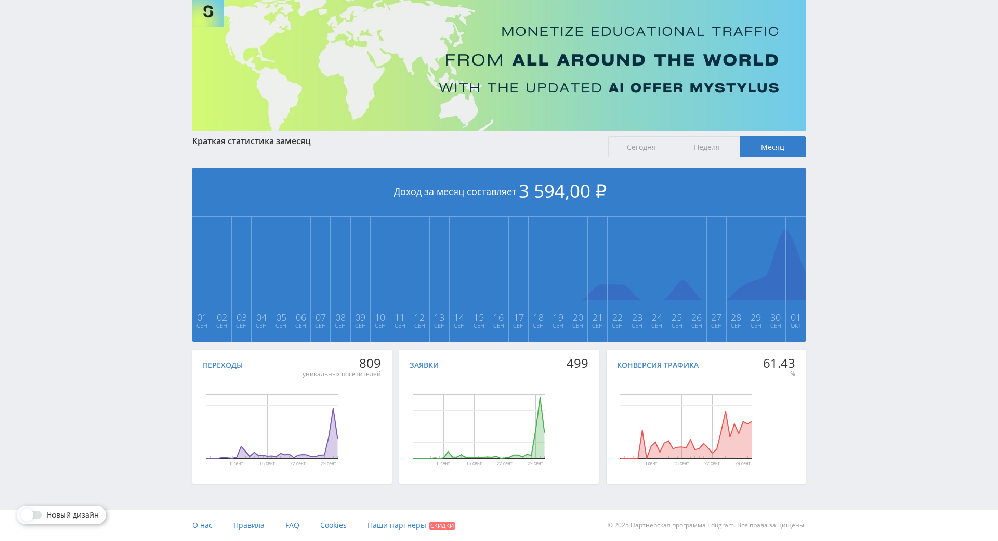
click at [861, 150] on div "Telegram-канал Инструменты База знаний Ваш менеджер: [PERSON_NAME] Online @edug…" at bounding box center [499, 232] width 998 height 617
click at [857, 123] on div "Telegram-канал Инструменты База знаний Ваш менеджер: [PERSON_NAME] Online @edug…" at bounding box center [499, 232] width 998 height 617
click at [853, 89] on div "Telegram-канал Инструменты База знаний Ваш менеджер: [PERSON_NAME] Online @edug…" at bounding box center [499, 232] width 998 height 617
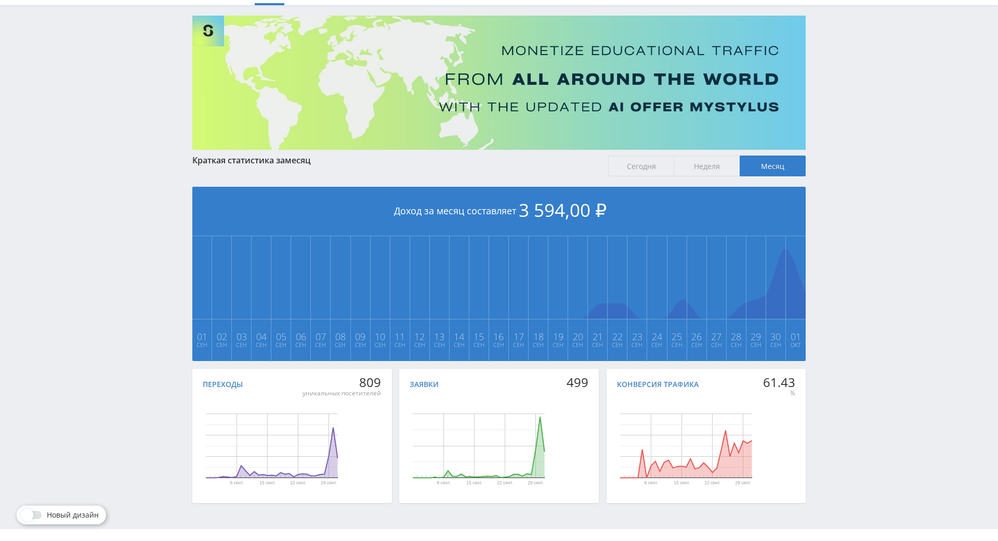
scroll to position [0, 0]
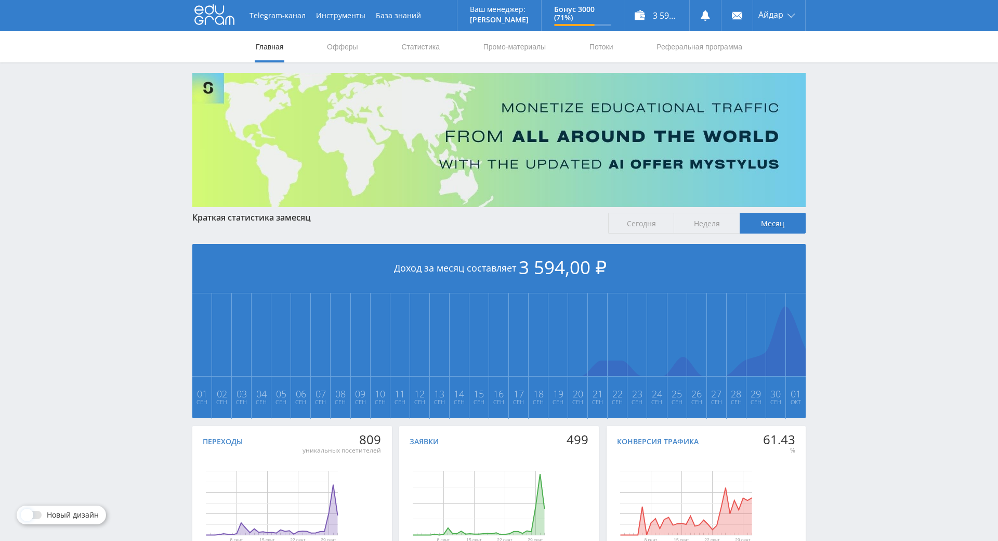
drag, startPoint x: 943, startPoint y: 227, endPoint x: 851, endPoint y: 96, distance: 159.8
drag, startPoint x: 890, startPoint y: 230, endPoint x: 890, endPoint y: 121, distance: 109.2
drag, startPoint x: 890, startPoint y: 121, endPoint x: 885, endPoint y: 158, distance: 37.3
click at [890, 126] on div "Telegram-канал Инструменты База знаний Ваш менеджер: [PERSON_NAME] Online @edug…" at bounding box center [499, 308] width 998 height 617
click at [885, 158] on div "Telegram-канал Инструменты База знаний Ваш менеджер: [PERSON_NAME] Online @edug…" at bounding box center [499, 308] width 998 height 617
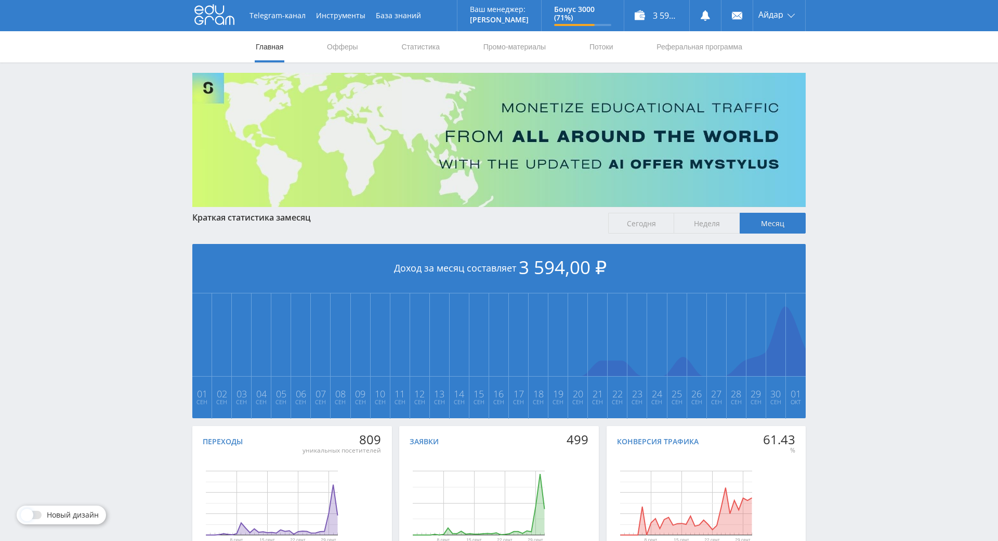
drag, startPoint x: 884, startPoint y: 91, endPoint x: 879, endPoint y: 97, distance: 7.8
click at [880, 95] on div "Telegram-канал Инструменты База знаний Ваш менеджер: [PERSON_NAME] Online @edug…" at bounding box center [499, 308] width 998 height 617
click at [879, 98] on div "Telegram-канал Инструменты База знаний Ваш менеджер: [PERSON_NAME] Online @edug…" at bounding box center [499, 308] width 998 height 617
drag, startPoint x: 879, startPoint y: 98, endPoint x: 876, endPoint y: 73, distance: 24.6
click at [876, 73] on div "Telegram-канал Инструменты База знаний Ваш менеджер: [PERSON_NAME] Online @edug…" at bounding box center [499, 308] width 998 height 617
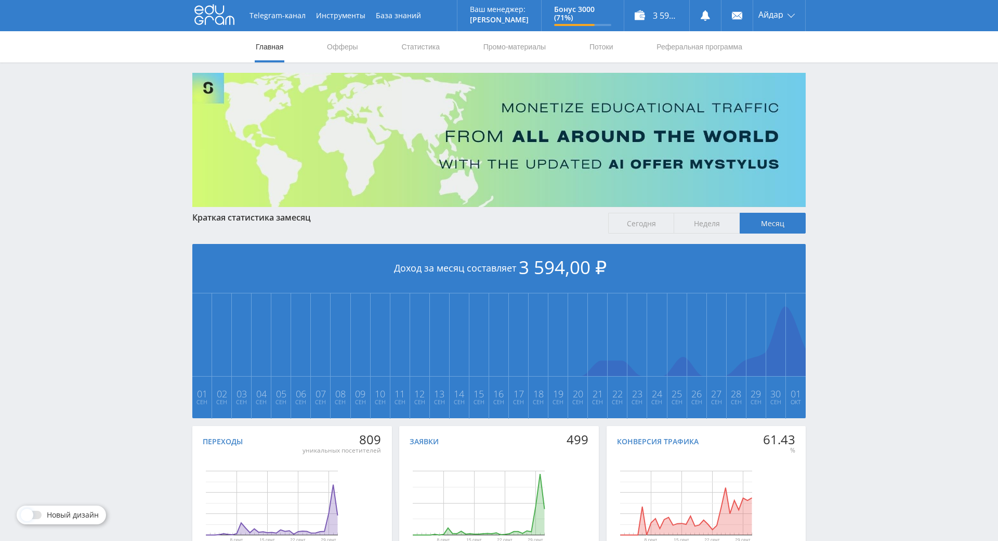
drag, startPoint x: 869, startPoint y: 70, endPoint x: 853, endPoint y: 71, distance: 15.1
click at [862, 71] on div "Telegram-канал Инструменты База знаний Ваш менеджер: [PERSON_NAME] Online @edug…" at bounding box center [499, 308] width 998 height 617
click at [406, 42] on link "Статистика" at bounding box center [420, 46] width 41 height 31
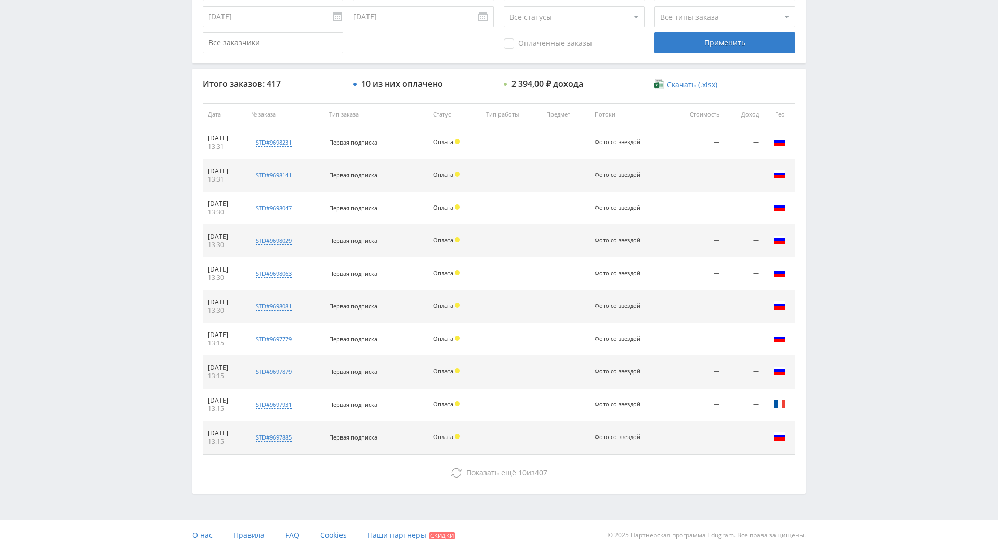
scroll to position [372, 0]
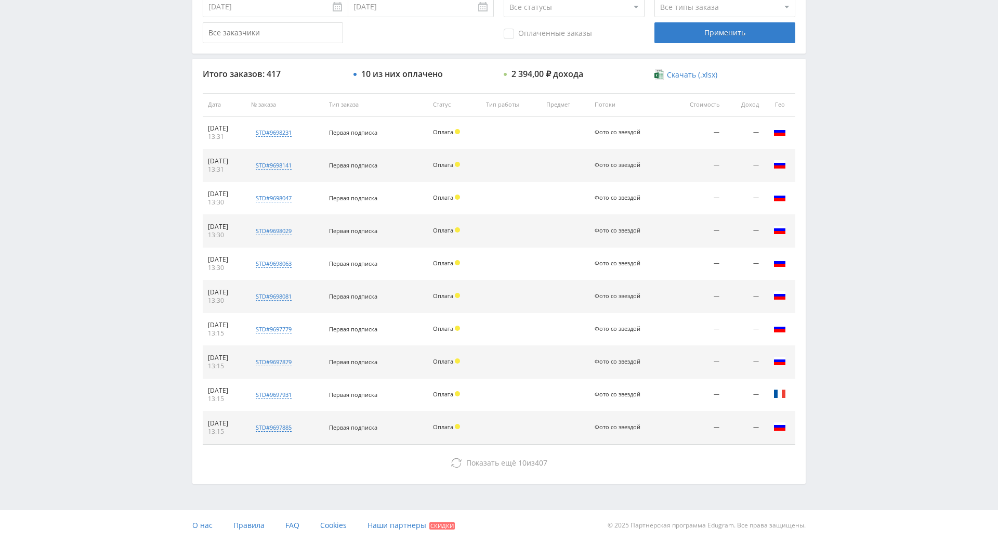
drag, startPoint x: 836, startPoint y: 230, endPoint x: 754, endPoint y: 351, distance: 146.3
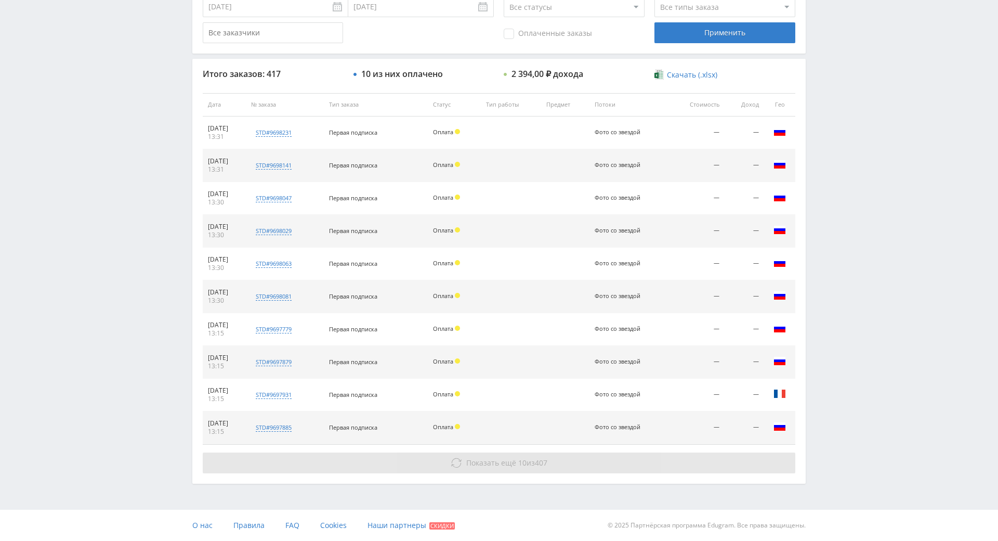
click at [630, 452] on button "Показать ещё 10 из 407" at bounding box center [499, 462] width 593 height 21
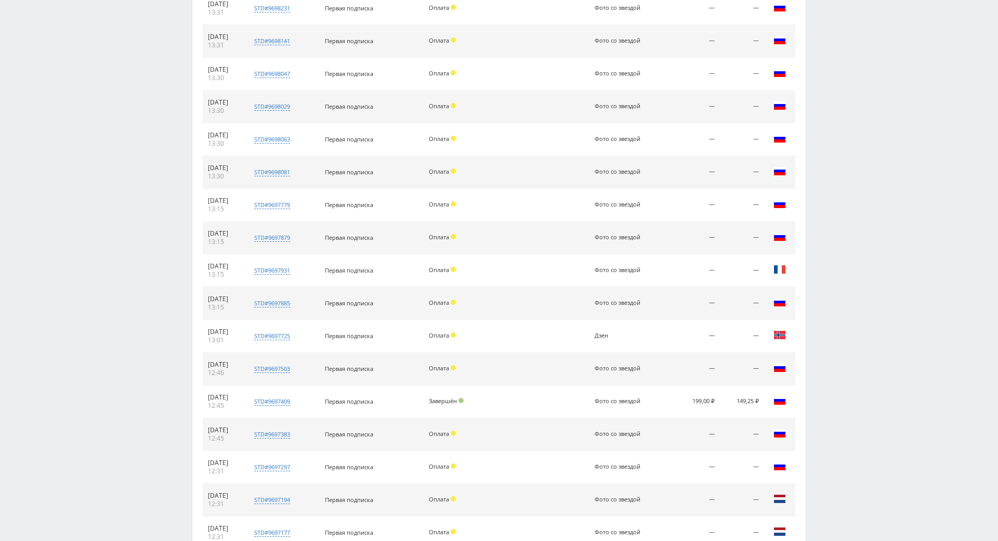
scroll to position [467, 0]
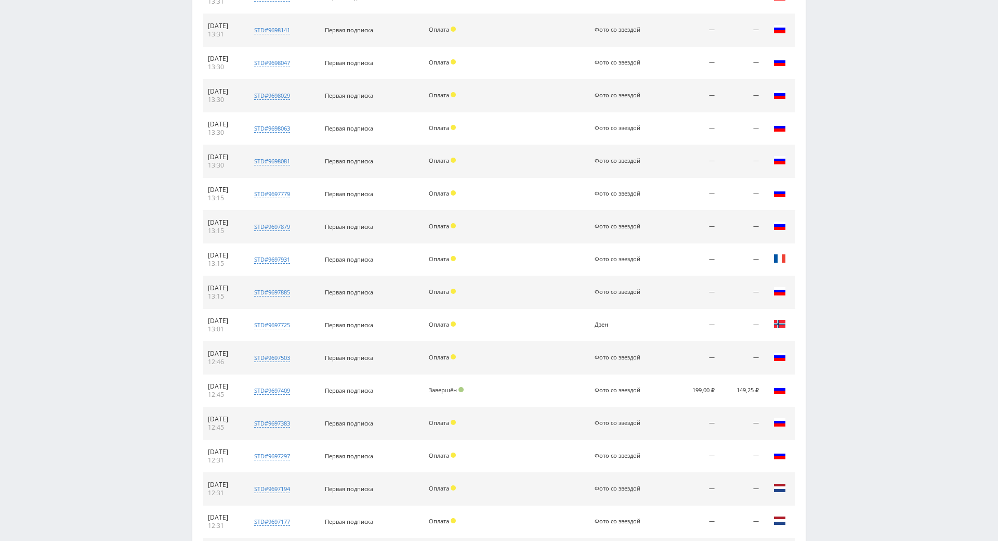
drag, startPoint x: 883, startPoint y: 279, endPoint x: 873, endPoint y: 199, distance: 80.7
click at [870, 199] on div "Telegram-канал Инструменты База знаний Ваш менеджер: [PERSON_NAME] Online @edug…" at bounding box center [499, 133] width 998 height 1200
click at [870, 213] on div "Telegram-канал Инструменты База знаний Ваш менеджер: [PERSON_NAME] Online @edug…" at bounding box center [499, 133] width 998 height 1200
drag, startPoint x: 870, startPoint y: 213, endPoint x: 854, endPoint y: 188, distance: 29.4
click at [868, 213] on div "Telegram-канал Инструменты База знаний Ваш менеджер: [PERSON_NAME] Online @edug…" at bounding box center [499, 133] width 998 height 1200
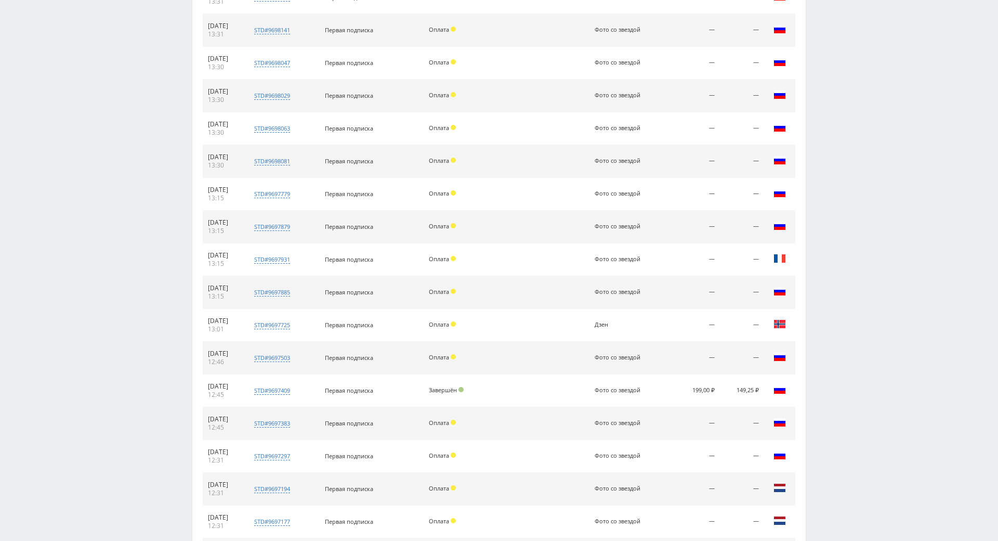
click at [851, 154] on div "Telegram-канал Инструменты База знаний Ваш менеджер: [PERSON_NAME] Online @edug…" at bounding box center [499, 133] width 998 height 1200
drag, startPoint x: 851, startPoint y: 154, endPoint x: 844, endPoint y: 107, distance: 48.4
click at [844, 107] on div "Telegram-канал Инструменты База знаний Ваш менеджер: [PERSON_NAME] Online @edug…" at bounding box center [499, 133] width 998 height 1200
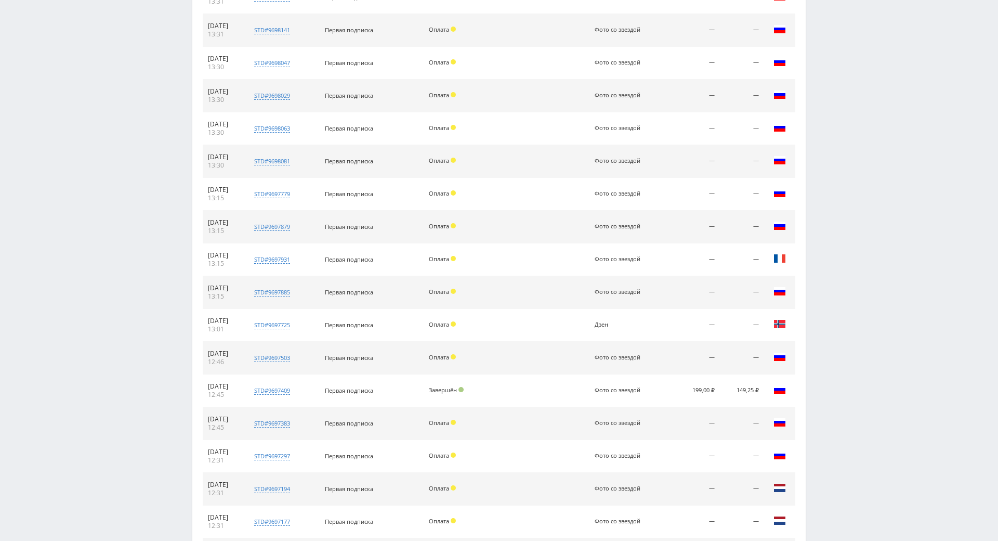
drag, startPoint x: 838, startPoint y: 95, endPoint x: 816, endPoint y: 138, distance: 48.8
click at [838, 94] on div "Telegram-канал Инструменты База знаний Ваш менеджер: [PERSON_NAME] Online @edug…" at bounding box center [499, 133] width 998 height 1200
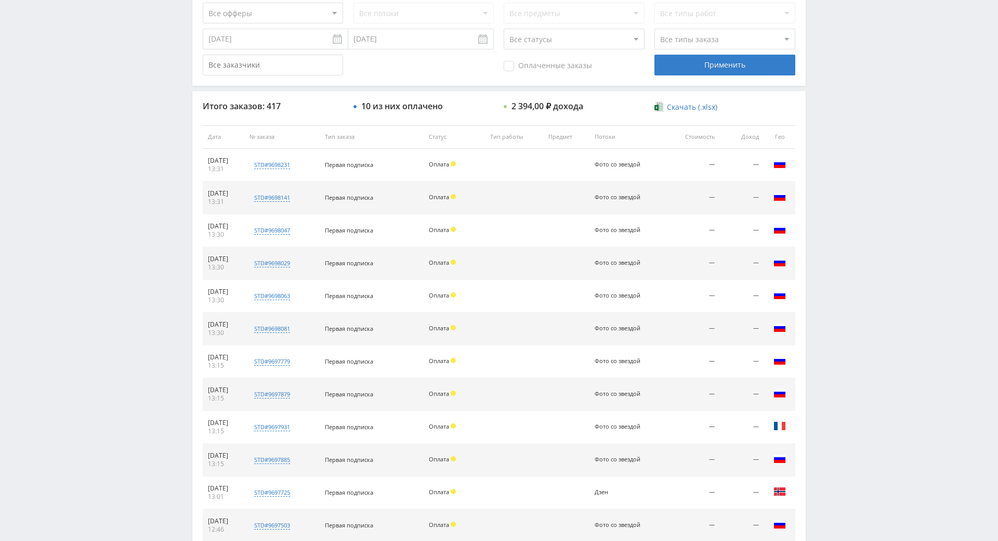
scroll to position [0, 0]
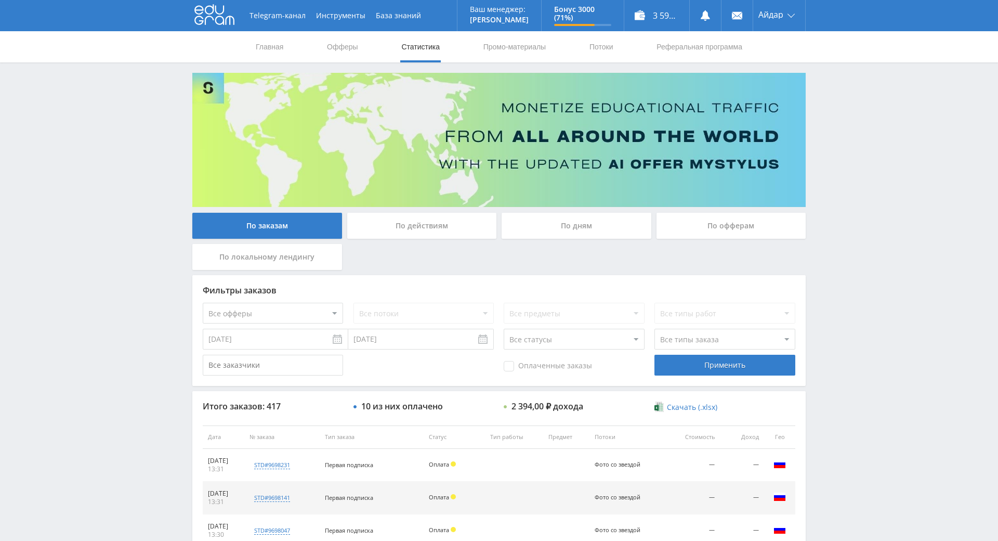
drag, startPoint x: 814, startPoint y: 146, endPoint x: 733, endPoint y: -18, distance: 182.7
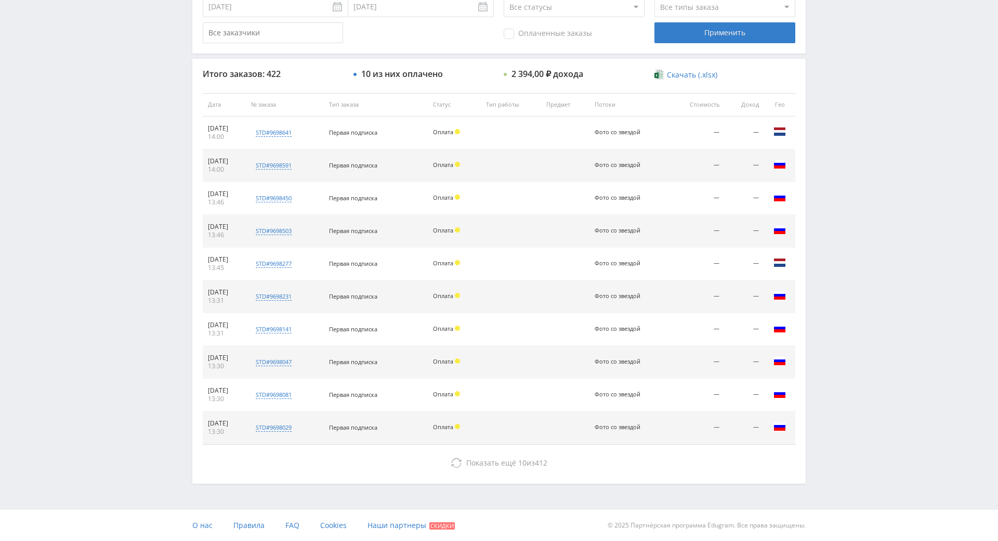
scroll to position [372, 0]
drag, startPoint x: 863, startPoint y: 255, endPoint x: 853, endPoint y: 297, distance: 43.4
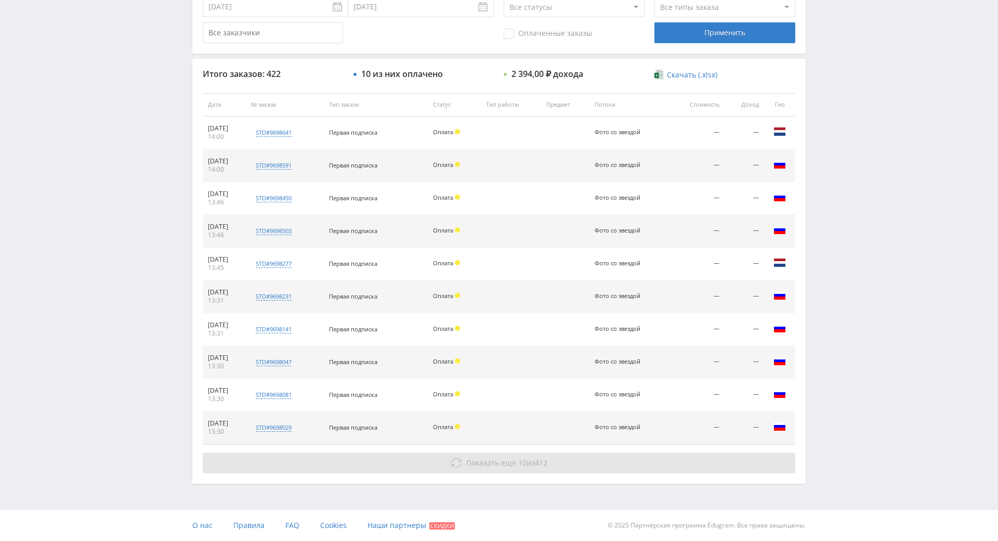
click at [497, 457] on span "Показать ещё" at bounding box center [491, 462] width 50 height 10
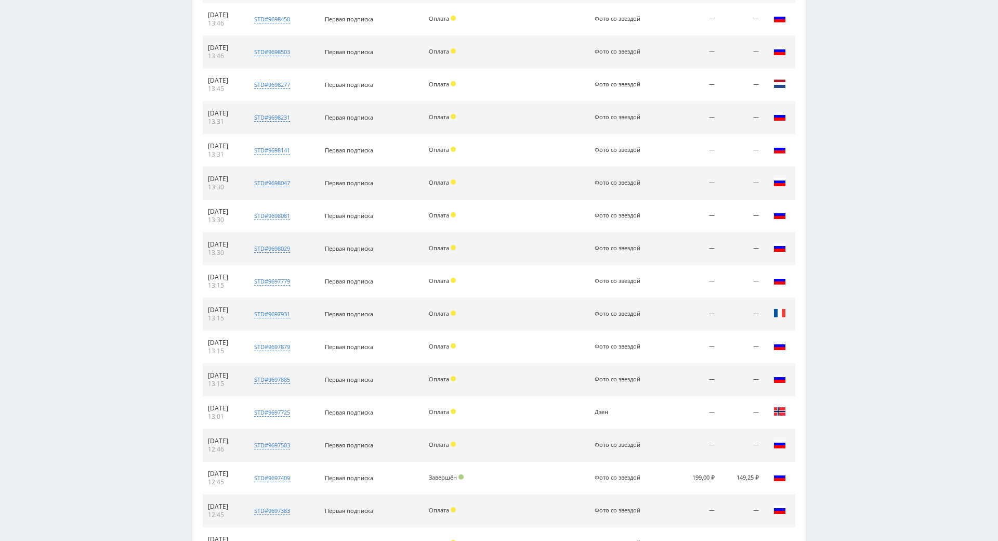
drag, startPoint x: 827, startPoint y: 305, endPoint x: 829, endPoint y: 371, distance: 66.0
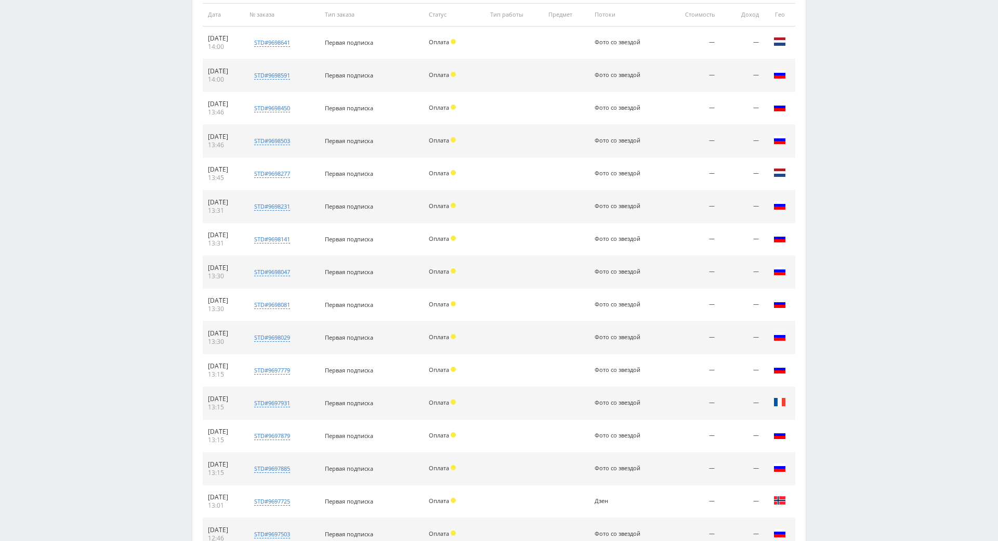
scroll to position [0, 0]
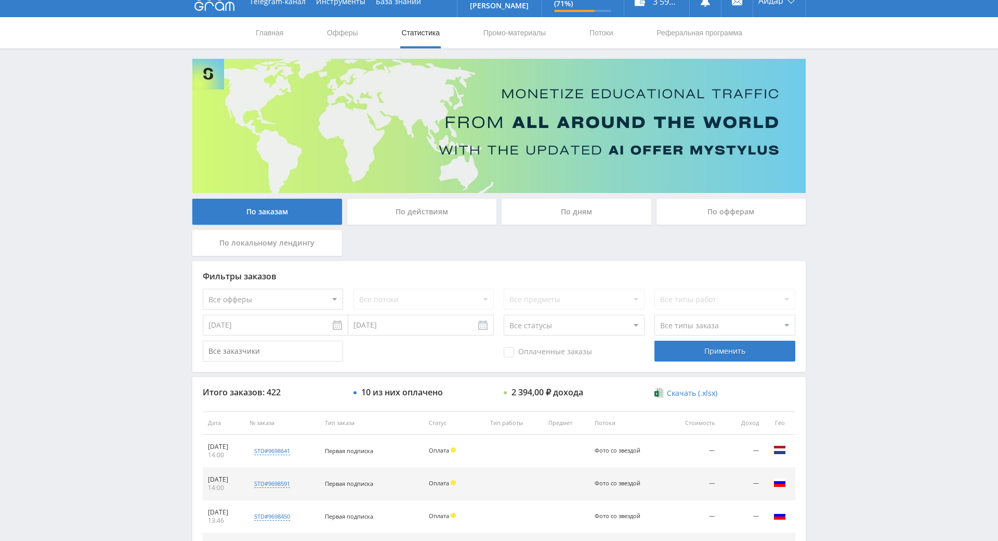
drag, startPoint x: 829, startPoint y: 371, endPoint x: 848, endPoint y: 233, distance: 139.1
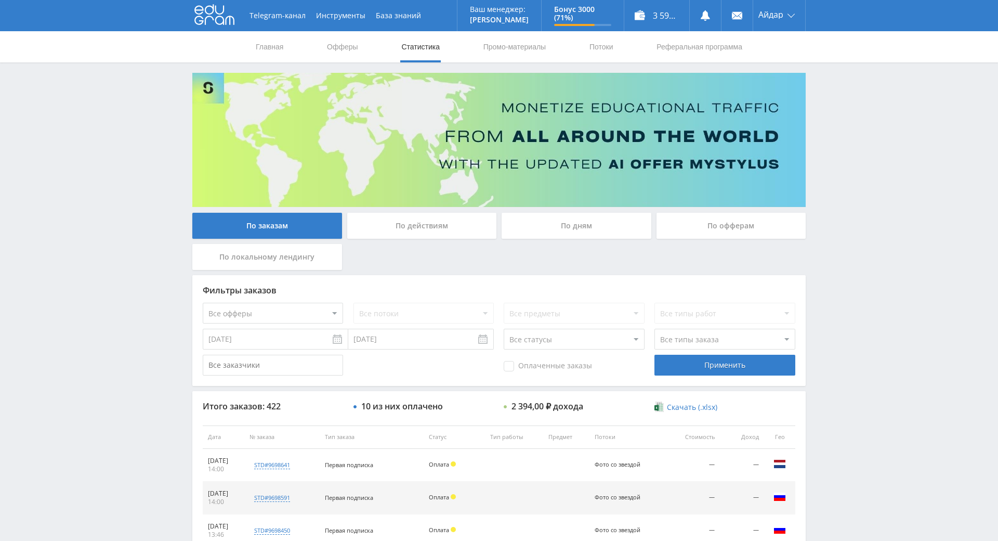
drag, startPoint x: 848, startPoint y: 233, endPoint x: 843, endPoint y: 169, distance: 63.7
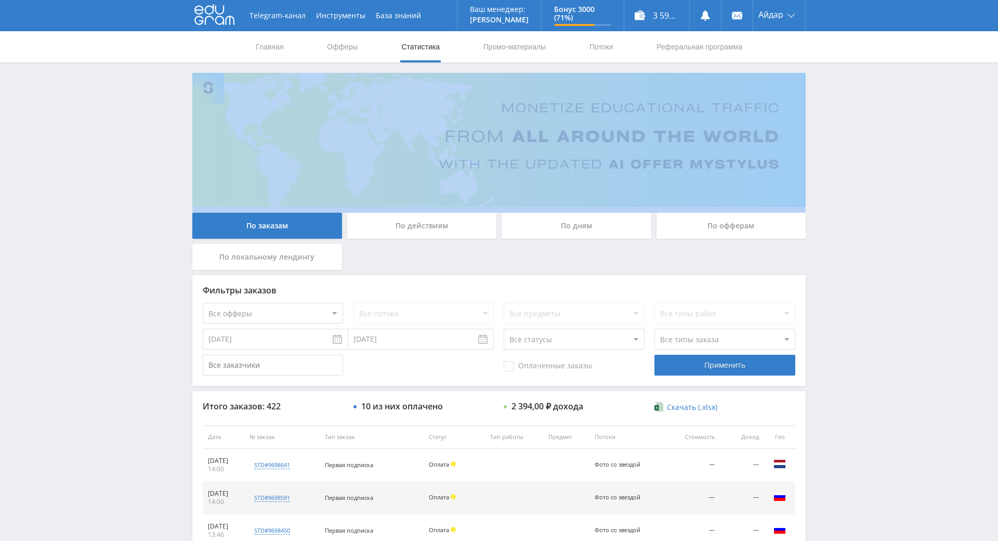
drag, startPoint x: 843, startPoint y: 169, endPoint x: 843, endPoint y: 141, distance: 28.1
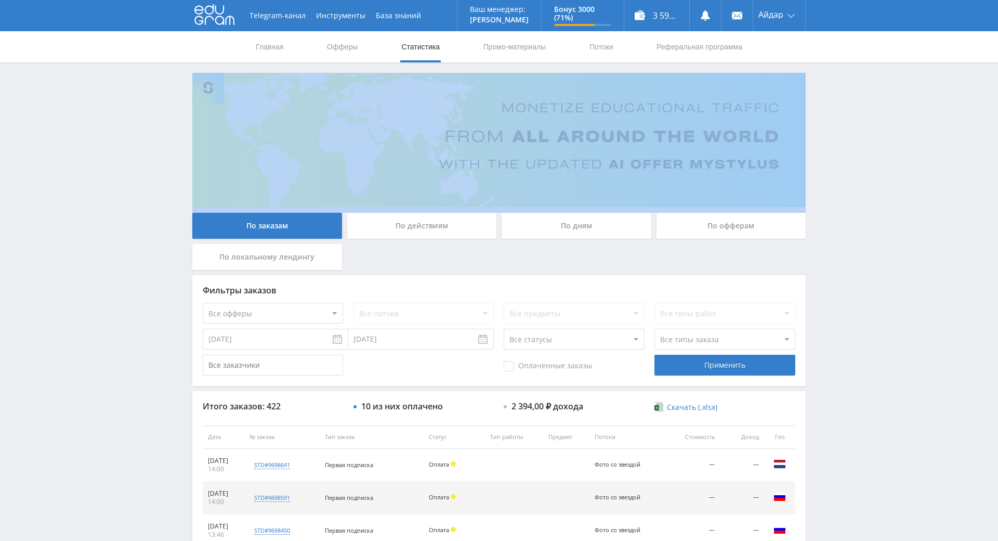
drag, startPoint x: 842, startPoint y: 107, endPoint x: 832, endPoint y: 93, distance: 17.2
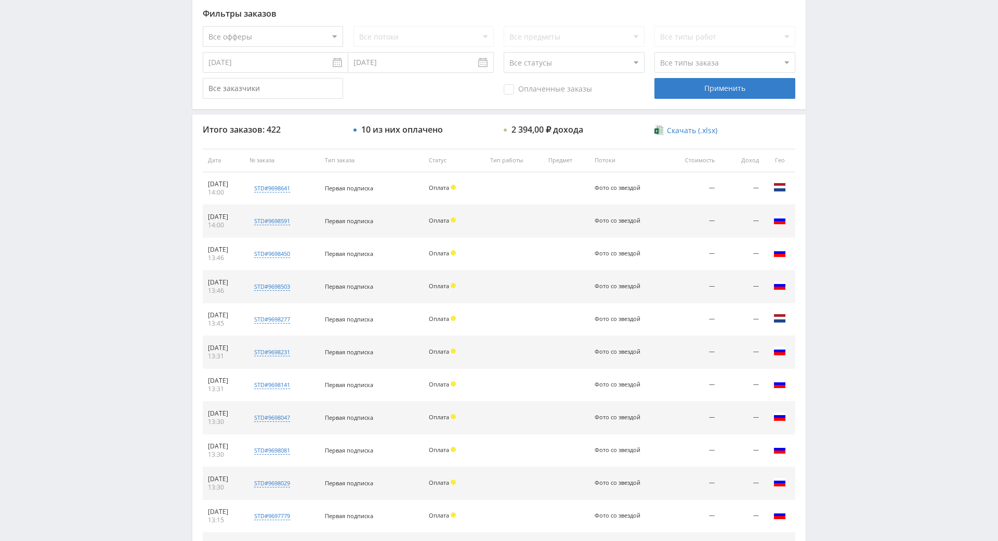
drag, startPoint x: 834, startPoint y: 195, endPoint x: 837, endPoint y: 209, distance: 14.0
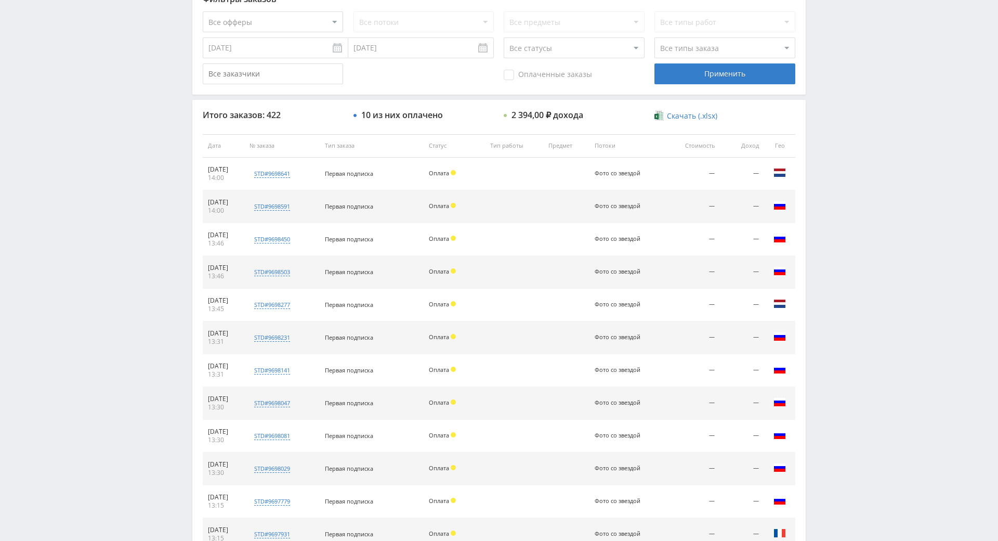
drag, startPoint x: 843, startPoint y: 212, endPoint x: 838, endPoint y: 147, distance: 65.7
click at [838, 147] on div "Telegram-канал Инструменты База знаний Ваш менеджер: [PERSON_NAME] Online @edug…" at bounding box center [499, 292] width 998 height 1167
click at [845, 150] on div "Telegram-канал Инструменты База знаний Ваш менеджер: [PERSON_NAME] Online @edug…" at bounding box center [499, 292] width 998 height 1167
click at [838, 125] on div "Telegram-канал Инструменты База знаний Ваш менеджер: [PERSON_NAME] Online @edug…" at bounding box center [499, 292] width 998 height 1167
click at [876, 177] on div "Telegram-канал Инструменты База знаний Ваш менеджер: [PERSON_NAME] Online @edug…" at bounding box center [499, 292] width 998 height 1167
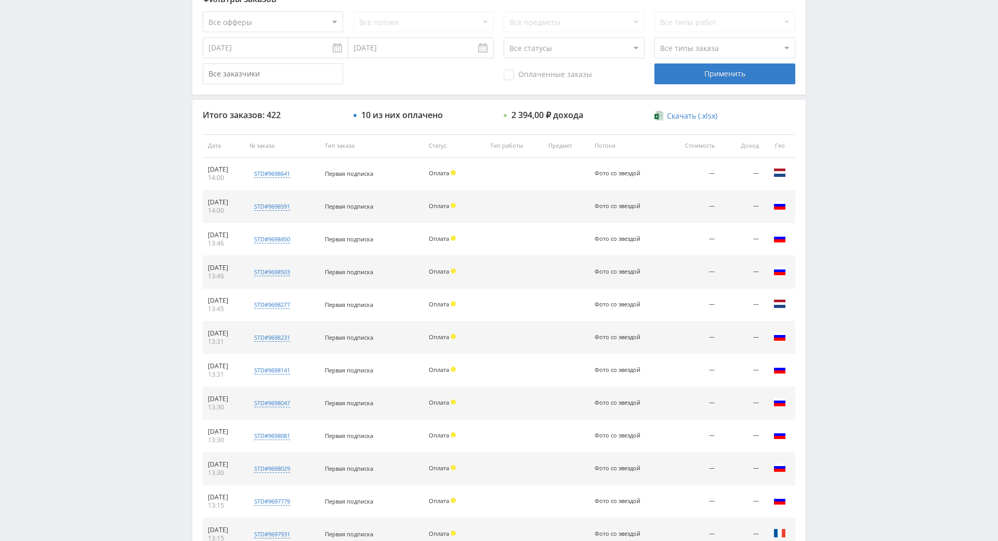
click at [876, 177] on div "Telegram-канал Инструменты База знаний Ваш менеджер: [PERSON_NAME] Online @edug…" at bounding box center [499, 292] width 998 height 1167
drag, startPoint x: 876, startPoint y: 177, endPoint x: 865, endPoint y: 137, distance: 41.5
click at [865, 136] on div "Telegram-канал Инструменты База знаний Ваш менеджер: [PERSON_NAME] Online @edug…" at bounding box center [499, 292] width 998 height 1167
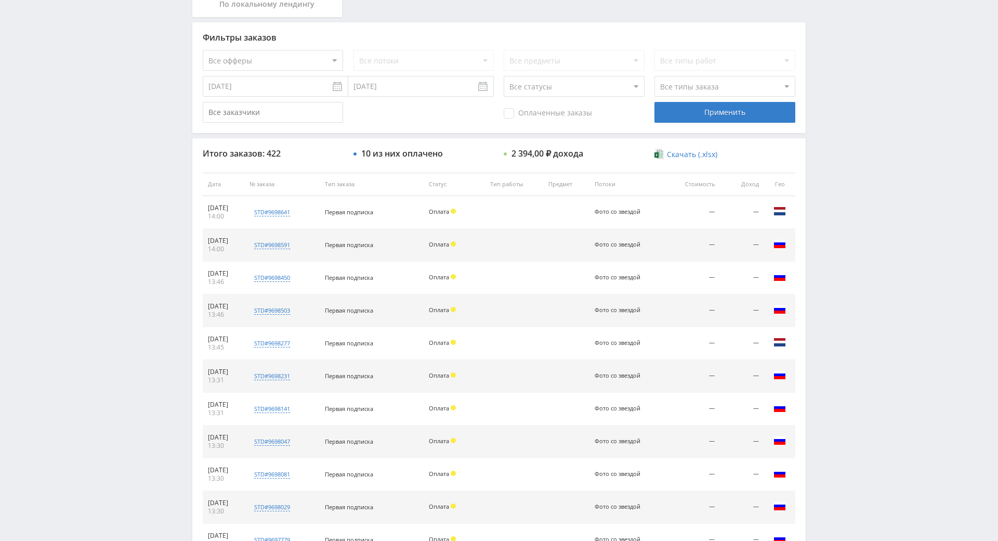
scroll to position [0, 0]
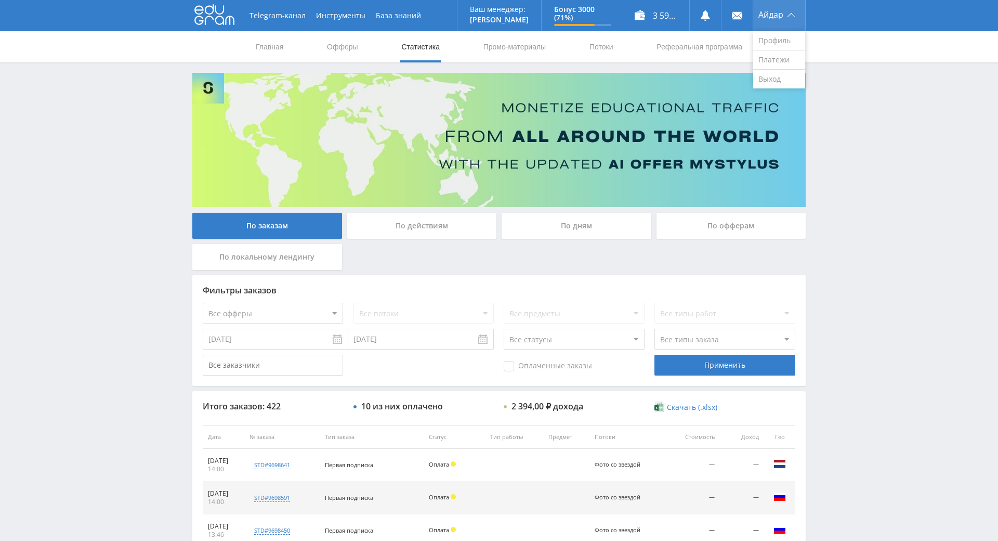
drag, startPoint x: 844, startPoint y: 86, endPoint x: 798, endPoint y: 5, distance: 93.1
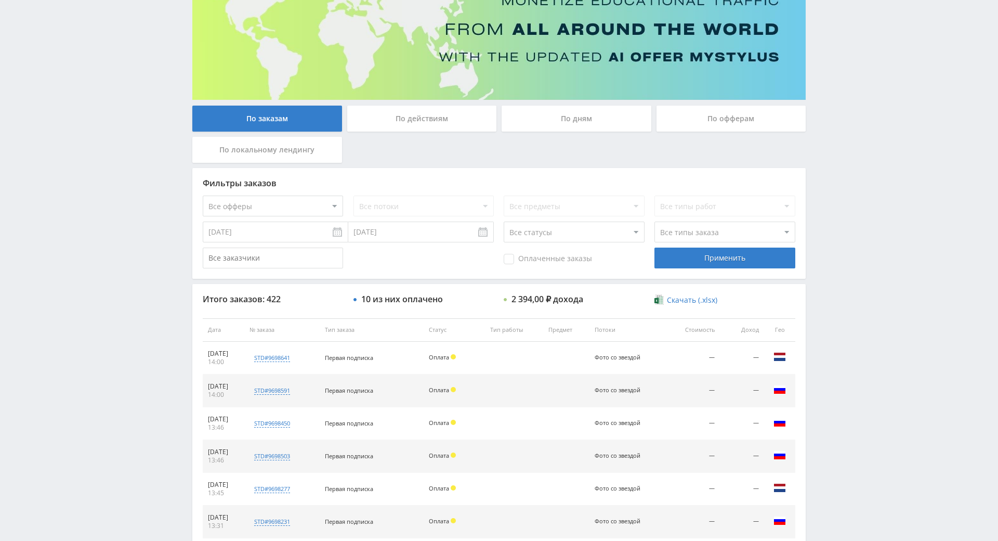
scroll to position [666, 0]
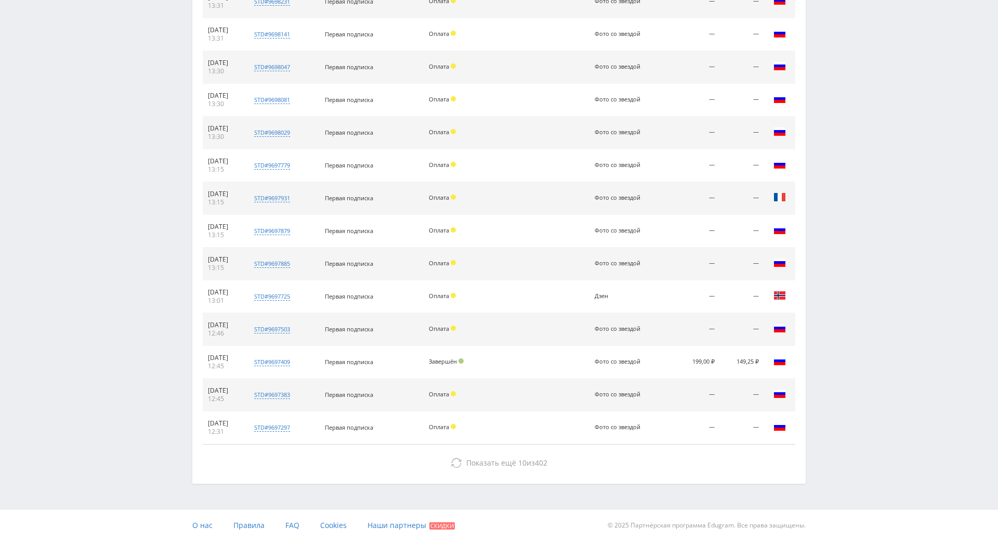
drag, startPoint x: 816, startPoint y: 86, endPoint x: 866, endPoint y: 207, distance: 131.2
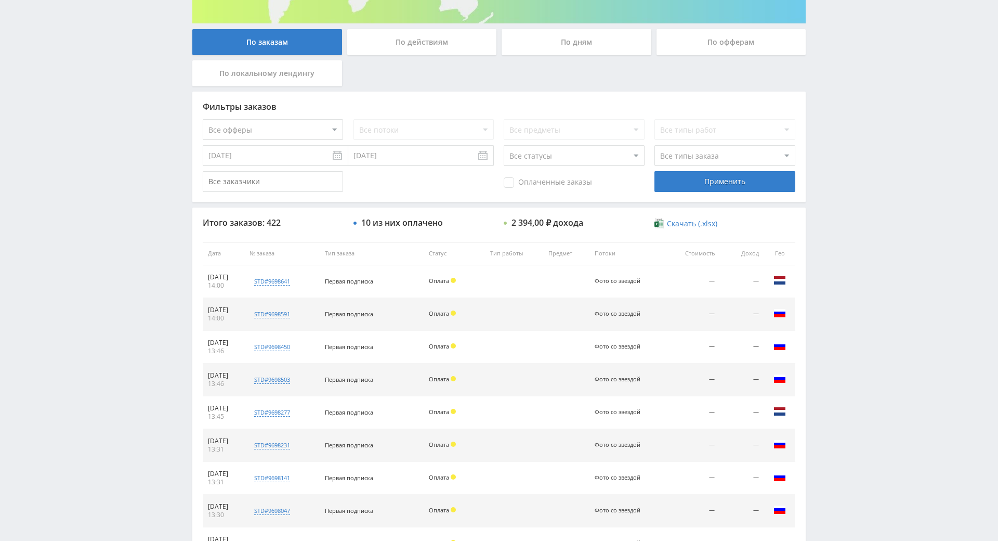
scroll to position [0, 0]
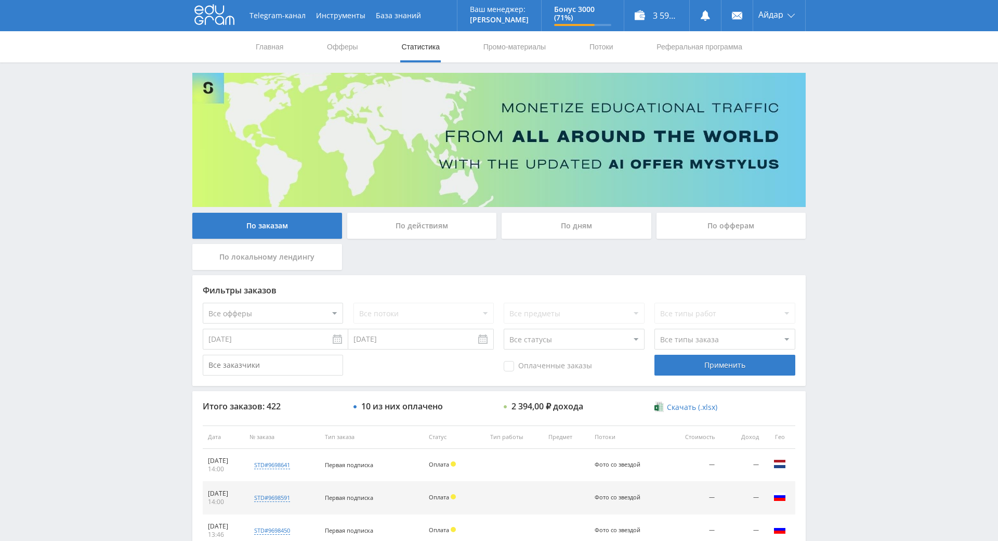
drag, startPoint x: 872, startPoint y: 284, endPoint x: 864, endPoint y: 195, distance: 88.8
drag, startPoint x: 864, startPoint y: 195, endPoint x: 864, endPoint y: 171, distance: 24.4
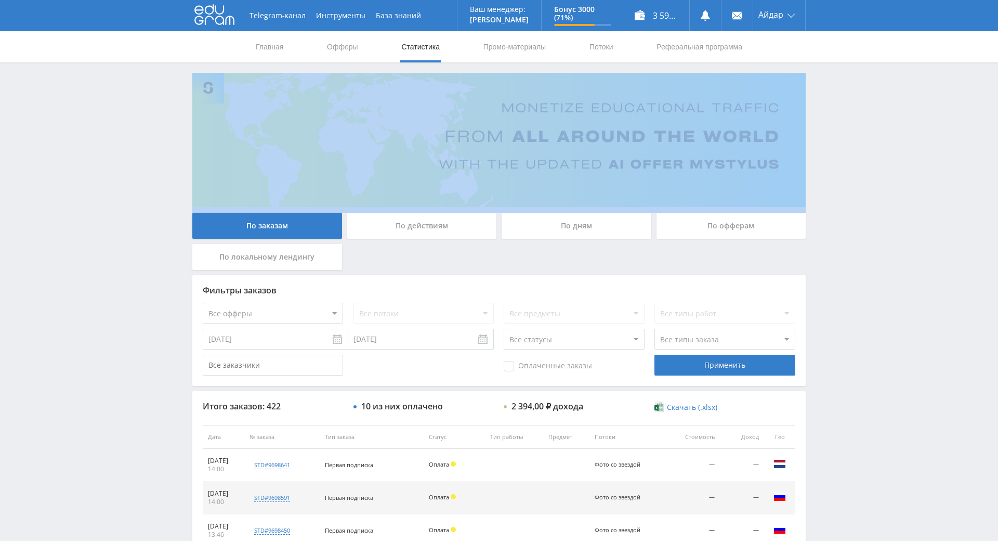
drag, startPoint x: 848, startPoint y: 101, endPoint x: 839, endPoint y: 90, distance: 14.0
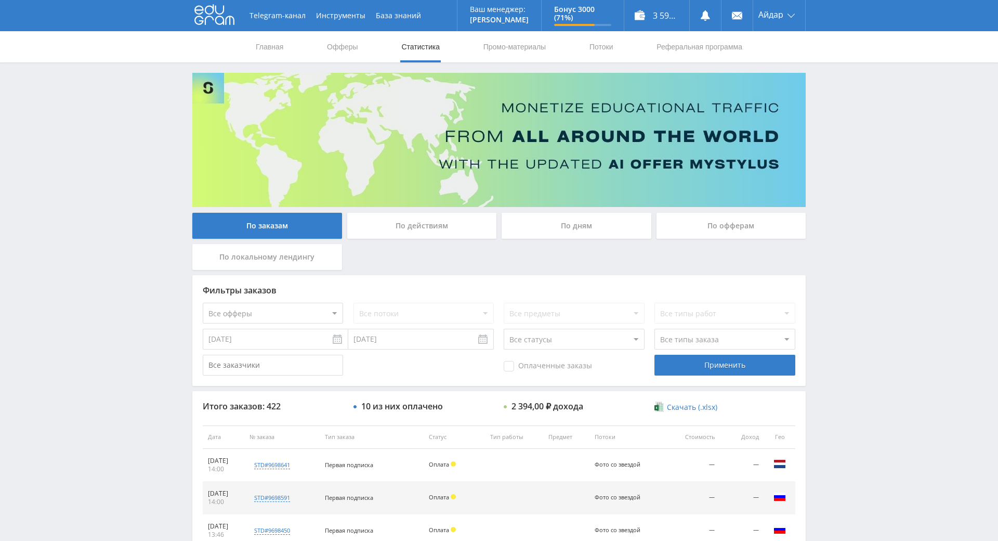
click at [584, 365] on span "Оплаченные заказы" at bounding box center [548, 366] width 88 height 10
click at [0, 0] on input "Оплаченные заказы" at bounding box center [0, 0] width 0 height 0
click at [574, 365] on span "Оплаченные заказы" at bounding box center [548, 366] width 88 height 10
click at [0, 0] on input "Оплаченные заказы" at bounding box center [0, 0] width 0 height 0
click at [577, 365] on span "Оплаченные заказы" at bounding box center [548, 366] width 88 height 10
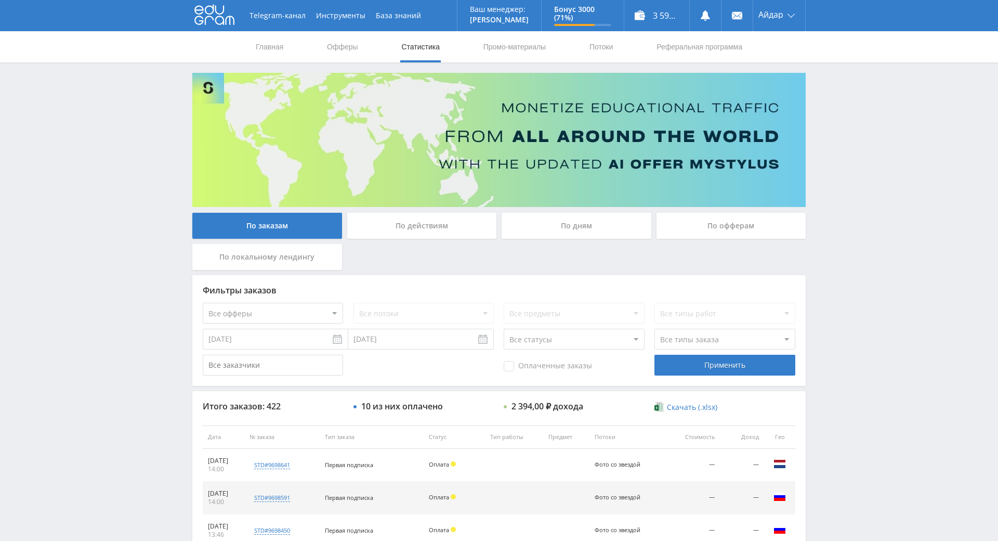
click at [0, 0] on input "Оплаченные заказы" at bounding box center [0, 0] width 0 height 0
click at [672, 374] on div "Применить" at bounding box center [724, 364] width 140 height 21
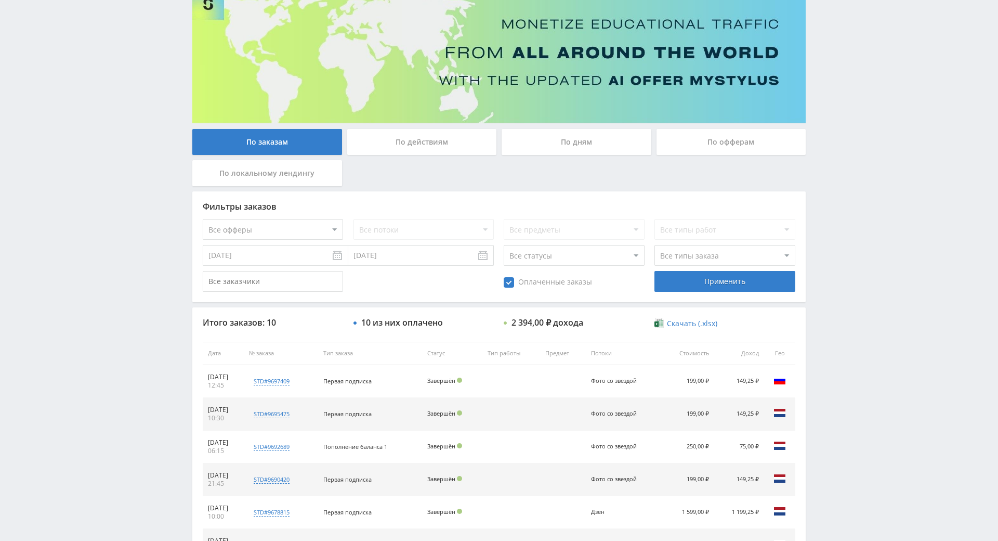
scroll to position [351, 0]
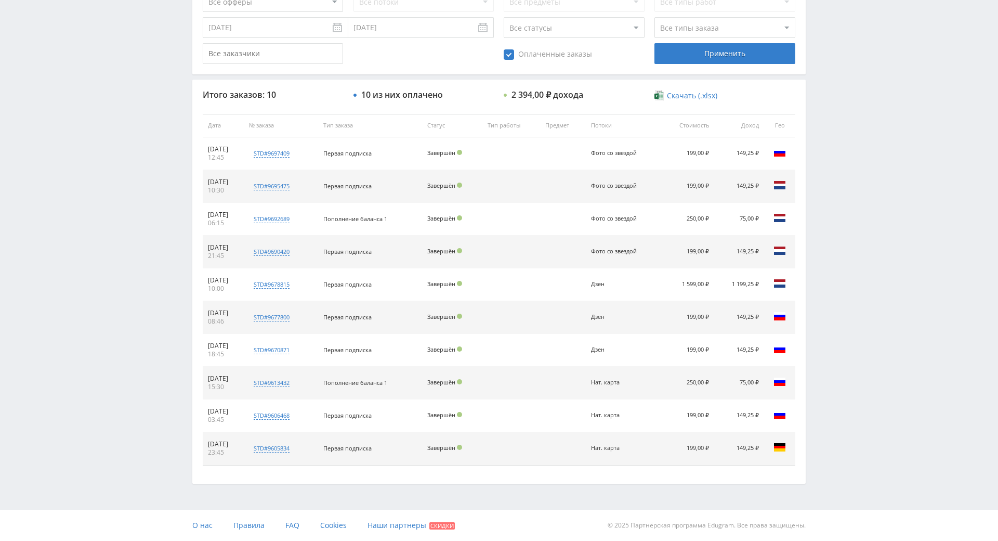
drag, startPoint x: 867, startPoint y: 264, endPoint x: 886, endPoint y: 349, distance: 87.4
drag, startPoint x: 878, startPoint y: 282, endPoint x: 871, endPoint y: 245, distance: 37.6
click at [871, 245] on div "Telegram-канал Инструменты База знаний Ваш менеджер: [PERSON_NAME] Online @edug…" at bounding box center [499, 115] width 998 height 852
click at [866, 219] on div "Telegram-канал Инструменты База знаний Ваш менеджер: [PERSON_NAME] Online @edug…" at bounding box center [499, 115] width 998 height 852
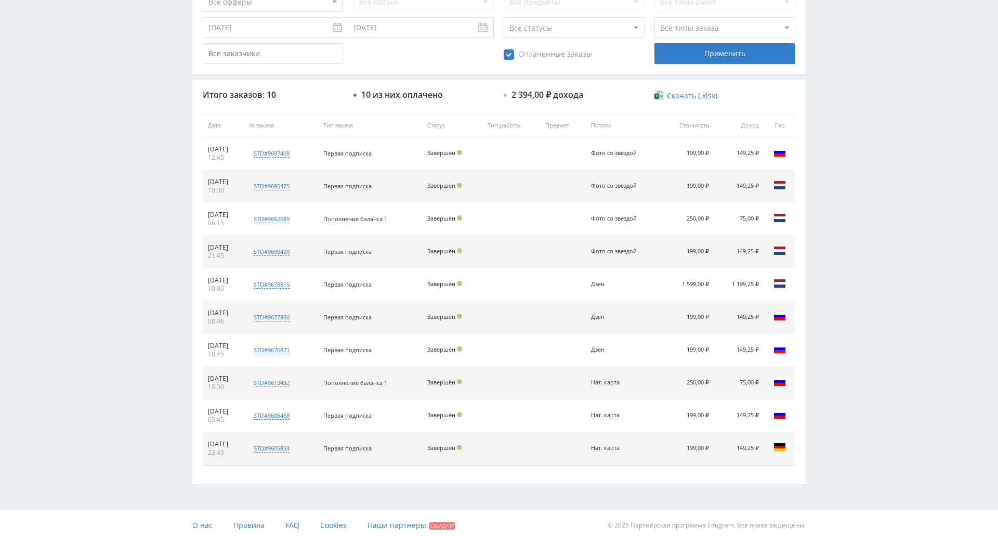
click at [866, 222] on div "Telegram-канал Инструменты База знаний Ваш менеджер: [PERSON_NAME] Online @edug…" at bounding box center [499, 115] width 998 height 852
click at [866, 224] on div "Telegram-канал Инструменты База знаний Ваш менеджер: [PERSON_NAME] Online @edug…" at bounding box center [499, 115] width 998 height 852
click at [862, 204] on div "Telegram-канал Инструменты База знаний Ваш менеджер: [PERSON_NAME] Online @edug…" at bounding box center [499, 115] width 998 height 852
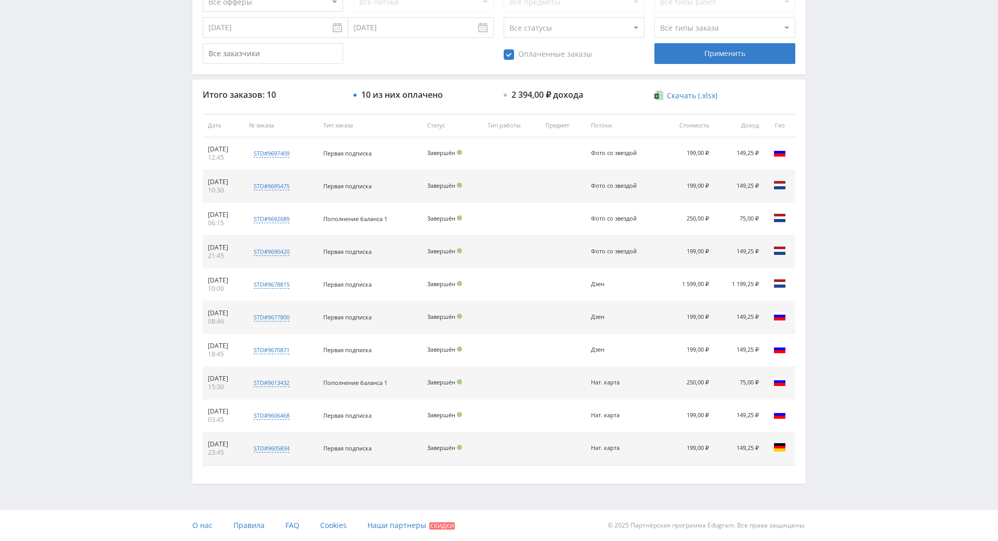
click at [862, 173] on div "Telegram-канал Инструменты База знаний Ваш менеджер: [PERSON_NAME] Online @edug…" at bounding box center [499, 115] width 998 height 852
click at [863, 176] on div "Telegram-канал Инструменты База знаний Ваш менеджер: [PERSON_NAME] Online @edug…" at bounding box center [499, 115] width 998 height 852
drag, startPoint x: 863, startPoint y: 176, endPoint x: 863, endPoint y: 153, distance: 22.9
click at [863, 153] on div "Telegram-канал Инструменты База знаний Ваш менеджер: [PERSON_NAME] Online @edug…" at bounding box center [499, 115] width 998 height 852
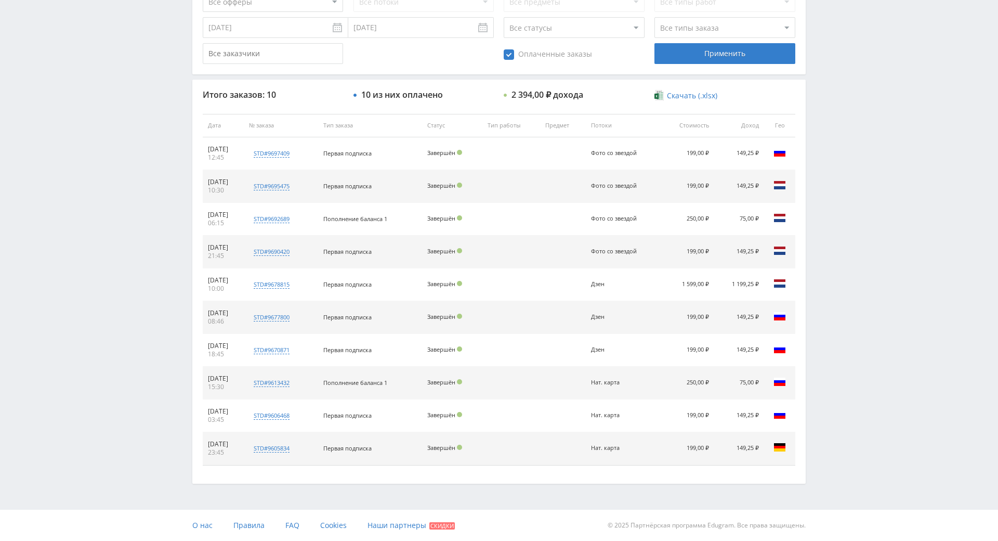
click at [863, 153] on div "Telegram-канал Инструменты База знаний Ваш менеджер: [PERSON_NAME] Online @edug…" at bounding box center [499, 115] width 998 height 852
click at [861, 145] on div "Telegram-канал Инструменты База знаний Ваш менеджер: [PERSON_NAME] Online @edug…" at bounding box center [499, 115] width 998 height 852
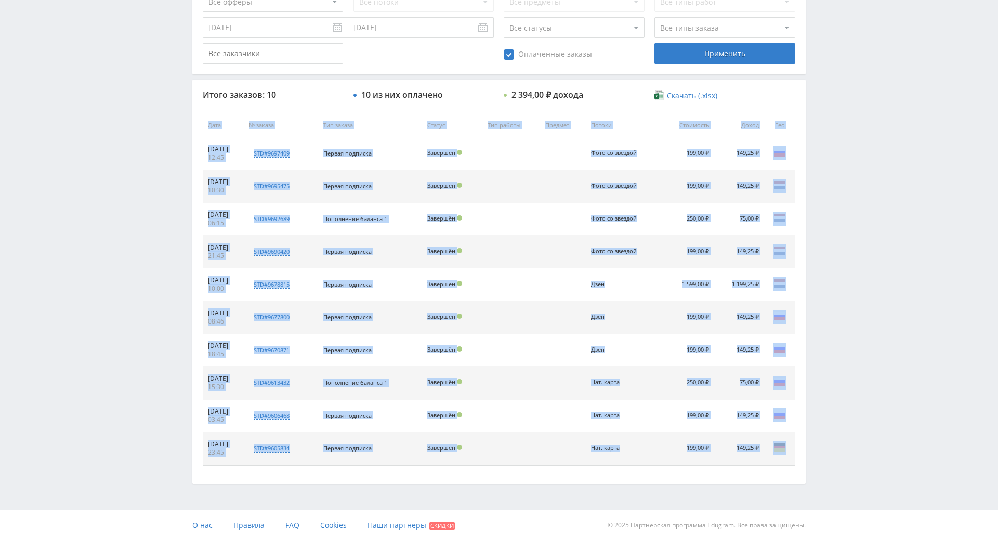
click at [861, 145] on div "Telegram-канал Инструменты База знаний Ваш менеджер: [PERSON_NAME] Online @edug…" at bounding box center [499, 115] width 998 height 852
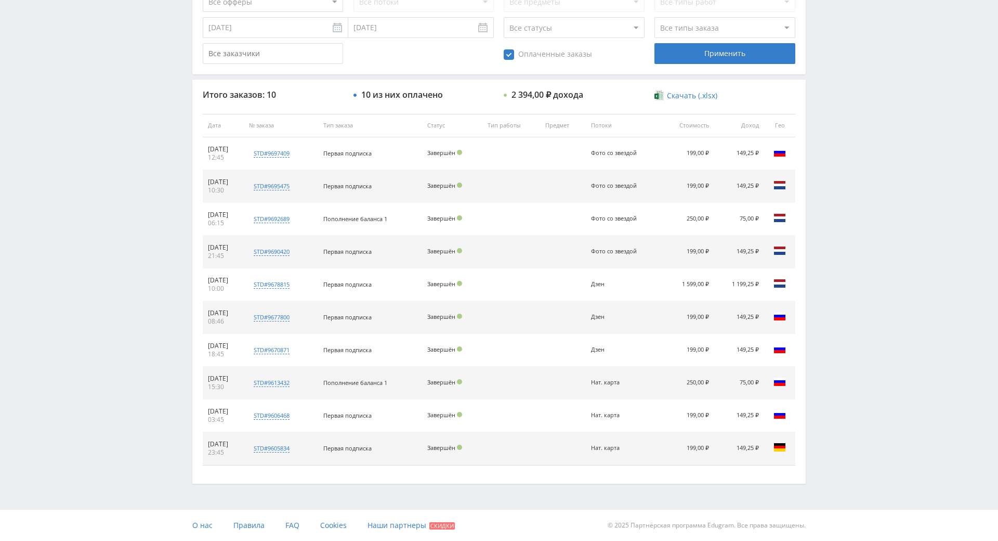
click at [852, 101] on div "Telegram-канал Инструменты База знаний Ваш менеджер: [PERSON_NAME] Online @edug…" at bounding box center [499, 115] width 998 height 852
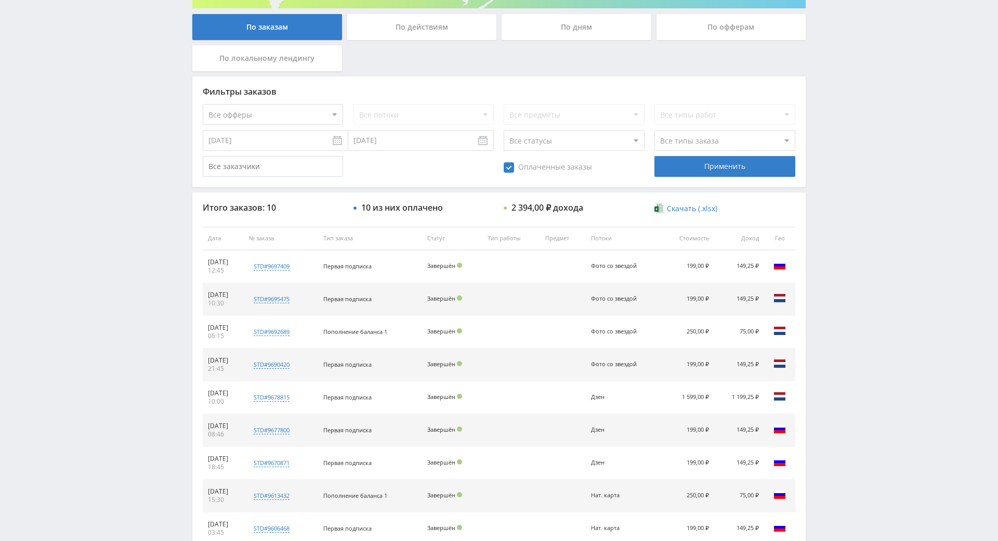
scroll to position [195, 0]
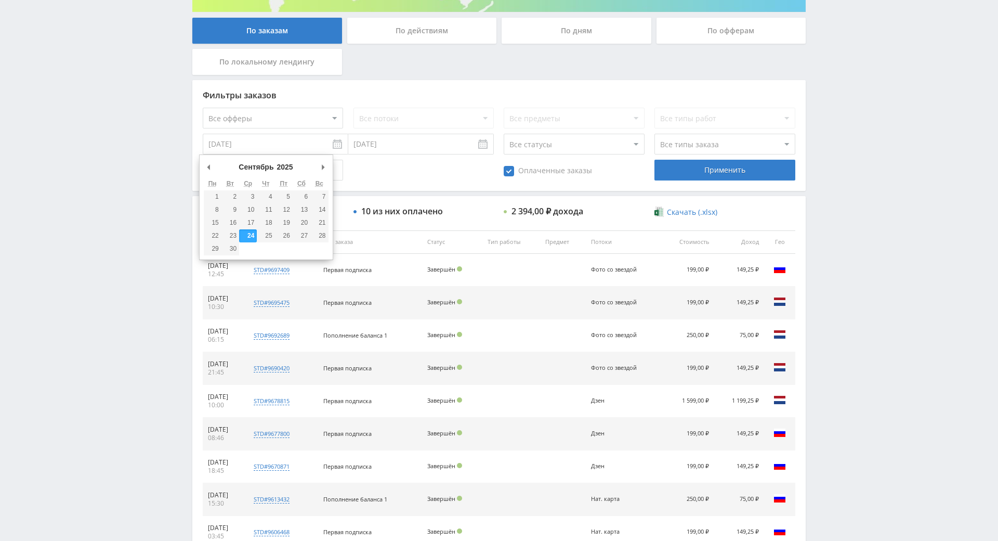
click at [214, 140] on input "[DATE]" at bounding box center [276, 144] width 146 height 21
type input "[DATE]"
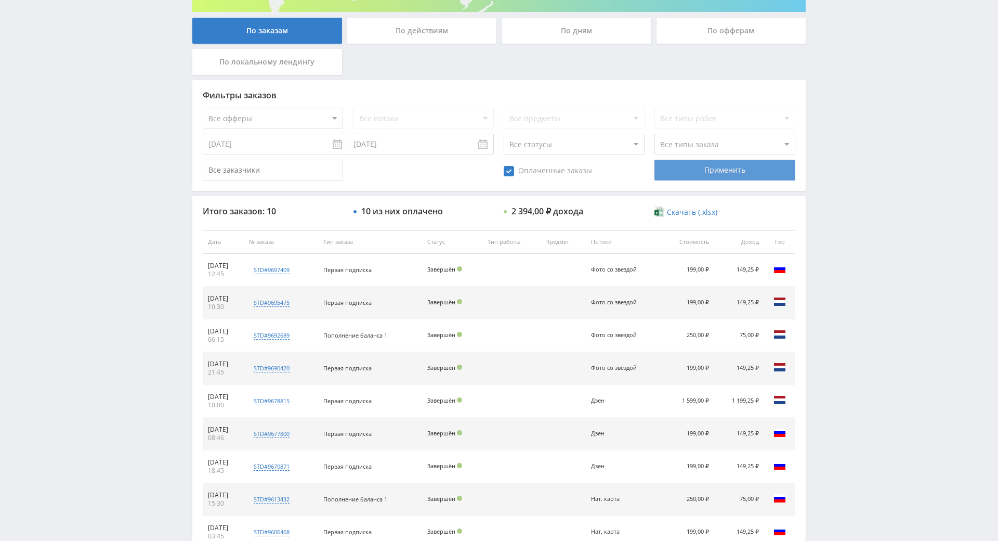
click at [661, 172] on div "Применить" at bounding box center [724, 170] width 140 height 21
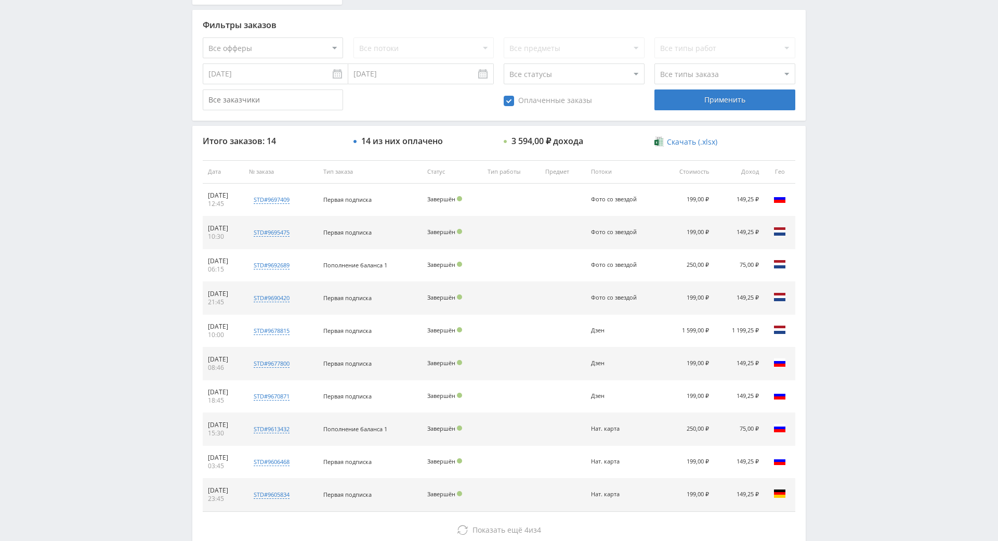
scroll to position [372, 0]
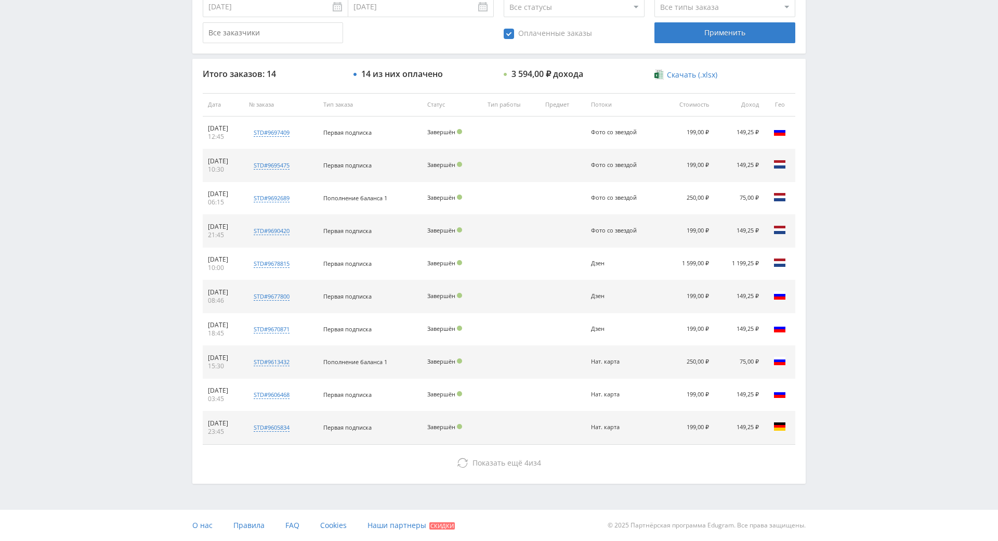
drag, startPoint x: 877, startPoint y: 175, endPoint x: 899, endPoint y: 285, distance: 112.2
drag, startPoint x: 900, startPoint y: 244, endPoint x: 889, endPoint y: 196, distance: 49.6
click at [889, 196] on div "Telegram-канал Инструменты База знаний Ваш менеджер: [PERSON_NAME] Online @edug…" at bounding box center [499, 104] width 998 height 873
click at [889, 224] on div "Telegram-канал Инструменты База знаний Ваш менеджер: [PERSON_NAME] Online @edug…" at bounding box center [499, 104] width 998 height 873
click at [889, 226] on div "Telegram-канал Инструменты База знаний Ваш менеджер: [PERSON_NAME] Online @edug…" at bounding box center [499, 104] width 998 height 873
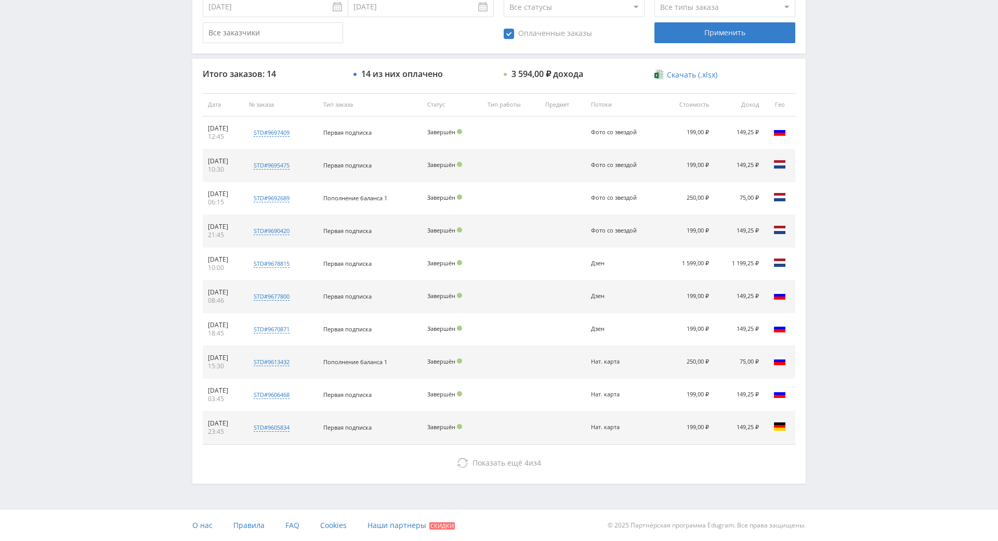
click at [875, 182] on div "Telegram-канал Инструменты База знаний Ваш менеджер: [PERSON_NAME] Online @edug…" at bounding box center [499, 104] width 998 height 873
click at [875, 183] on div "Telegram-канал Инструменты База знаний Ваш менеджер: [PERSON_NAME] Online @edug…" at bounding box center [499, 104] width 998 height 873
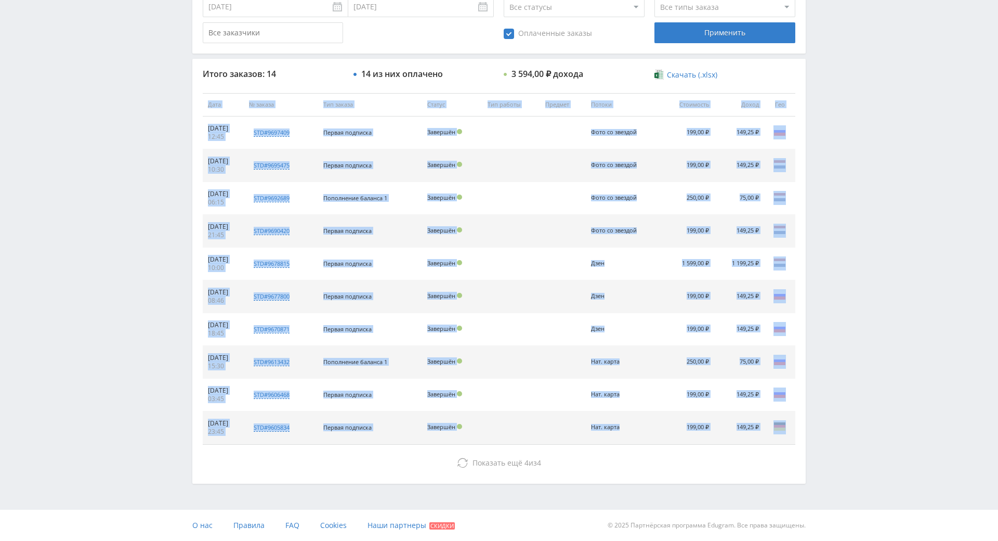
click at [875, 183] on div "Telegram-канал Инструменты База знаний Ваш менеджер: [PERSON_NAME] Online @edug…" at bounding box center [499, 104] width 998 height 873
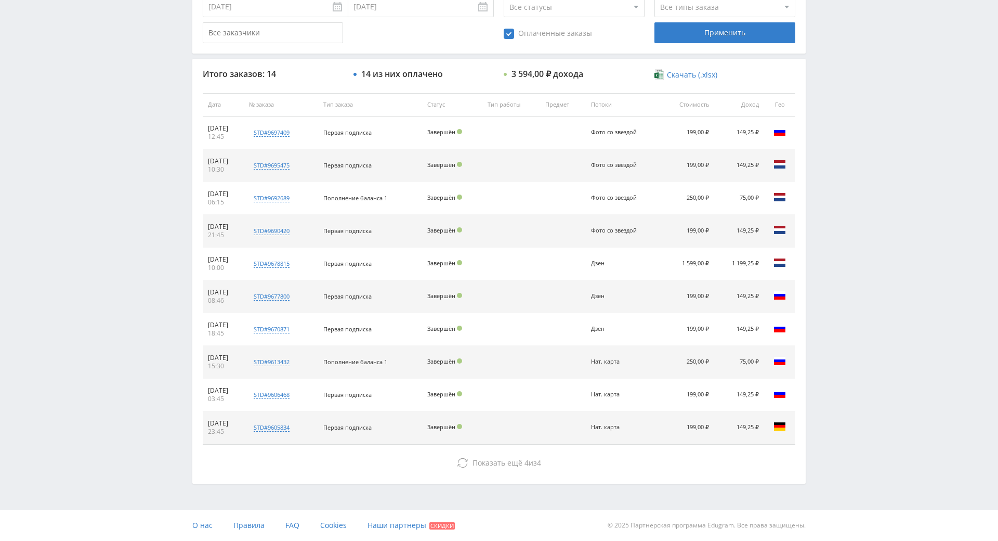
click at [867, 139] on div "Telegram-канал Инструменты База знаний Ваш менеджер: [PERSON_NAME] Online @edug…" at bounding box center [499, 104] width 998 height 873
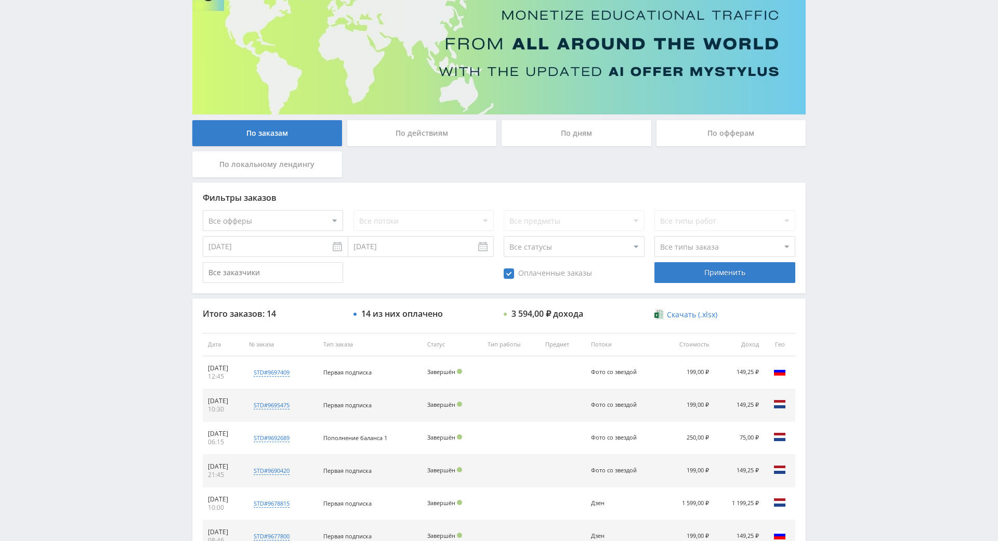
scroll to position [0, 0]
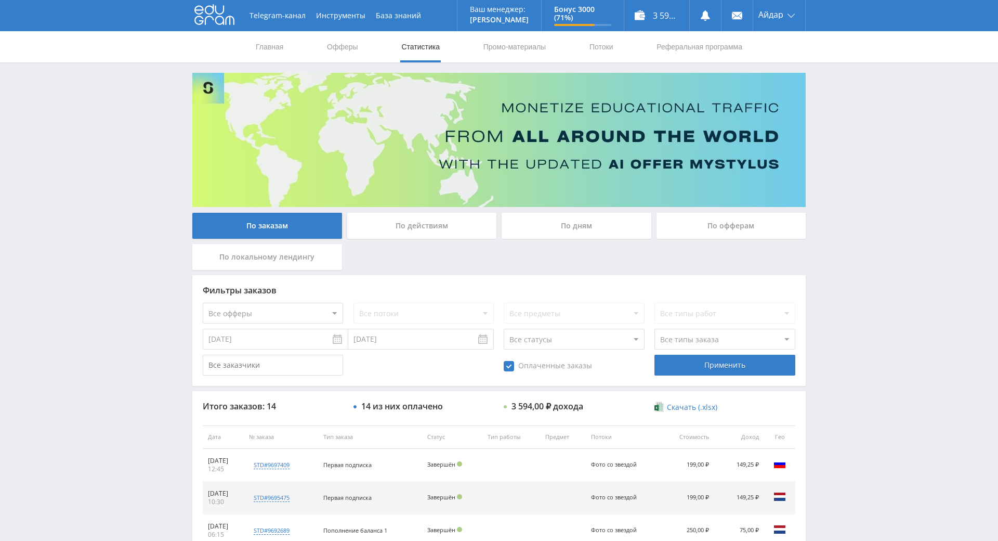
drag, startPoint x: 867, startPoint y: 214, endPoint x: 860, endPoint y: 136, distance: 78.3
